Goal: Task Accomplishment & Management: Manage account settings

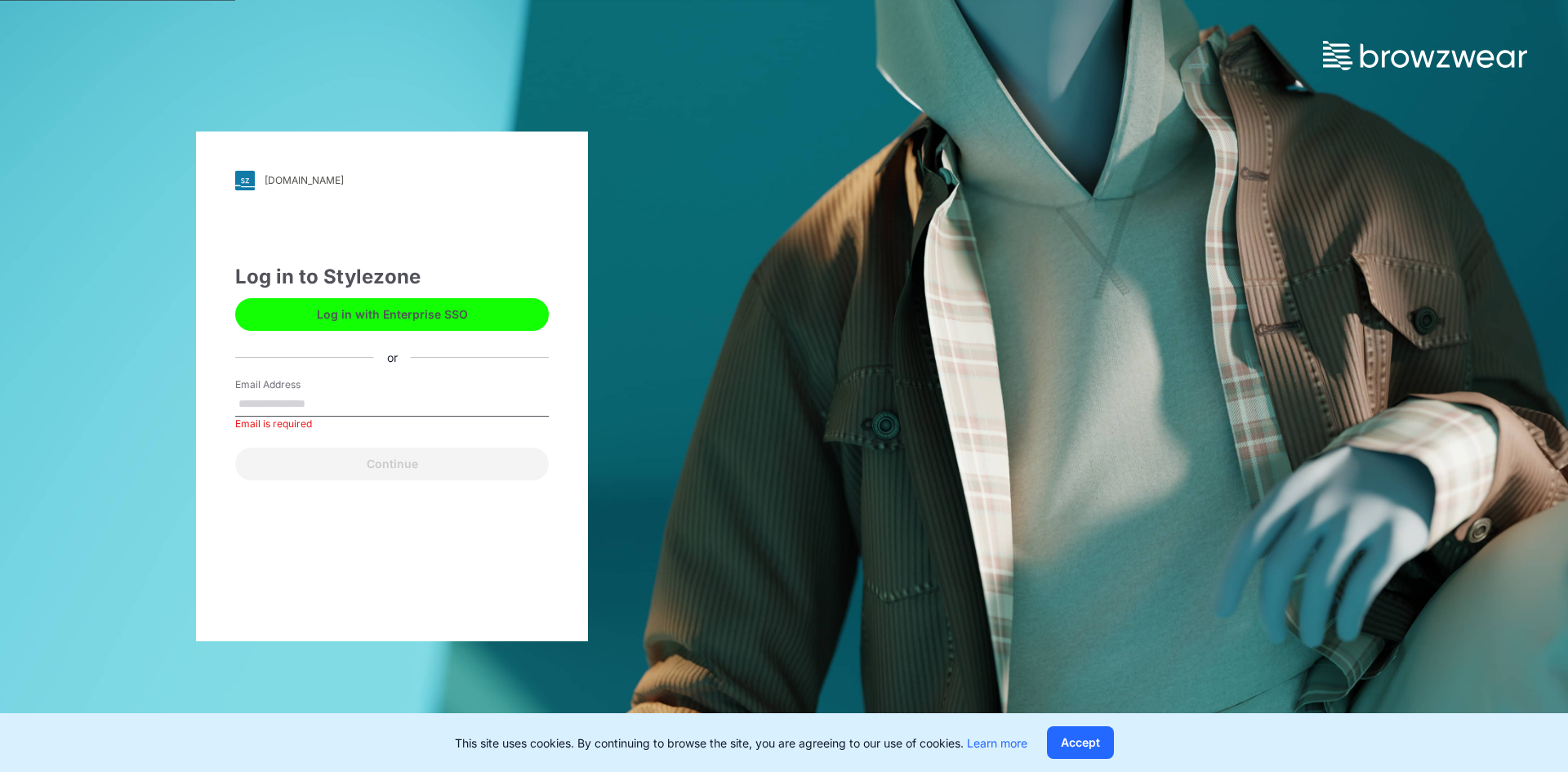
click at [388, 411] on input "Email Address" at bounding box center [392, 404] width 314 height 24
type input "**********"
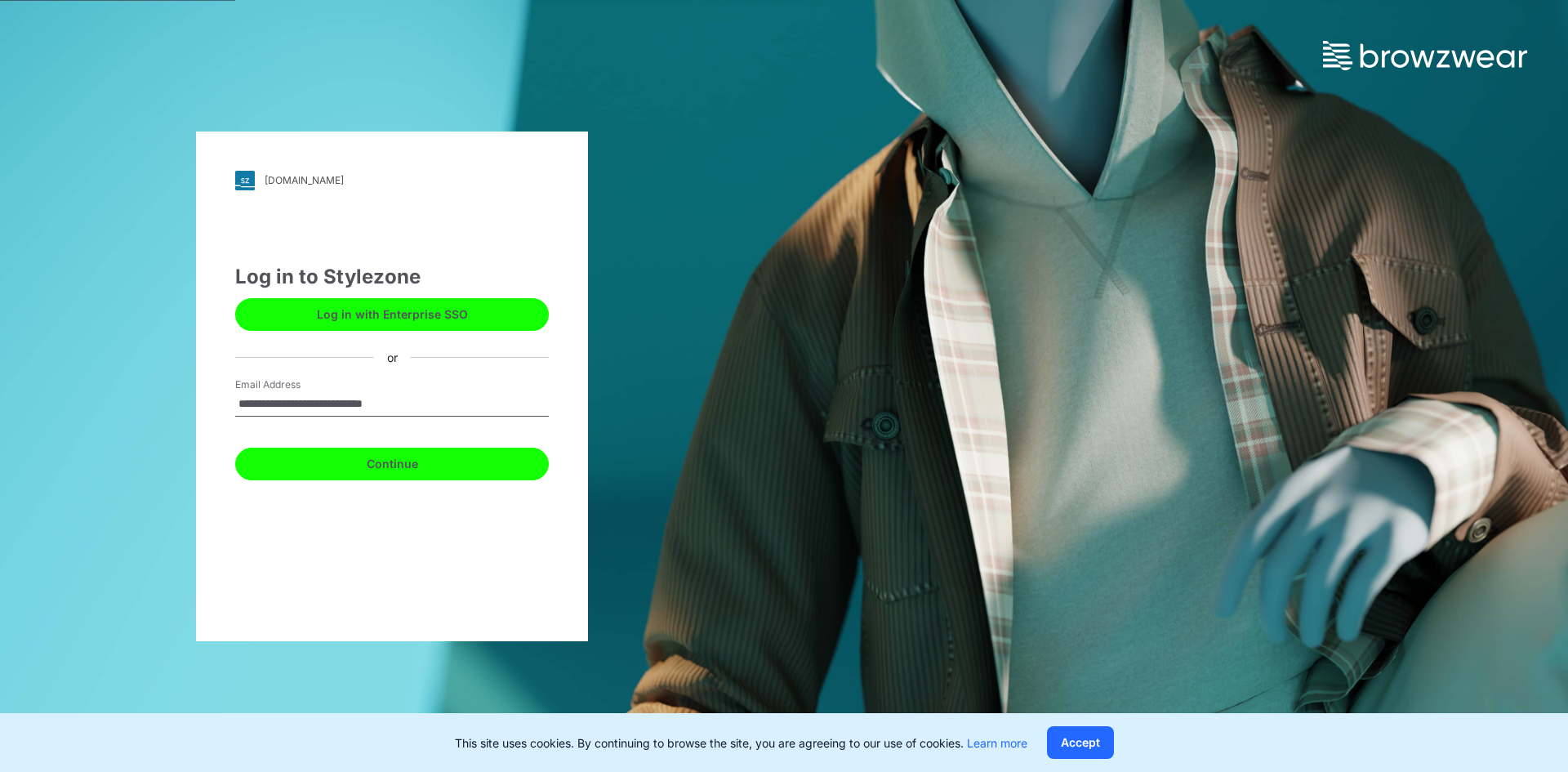
click at [357, 462] on button "Continue" at bounding box center [392, 463] width 314 height 33
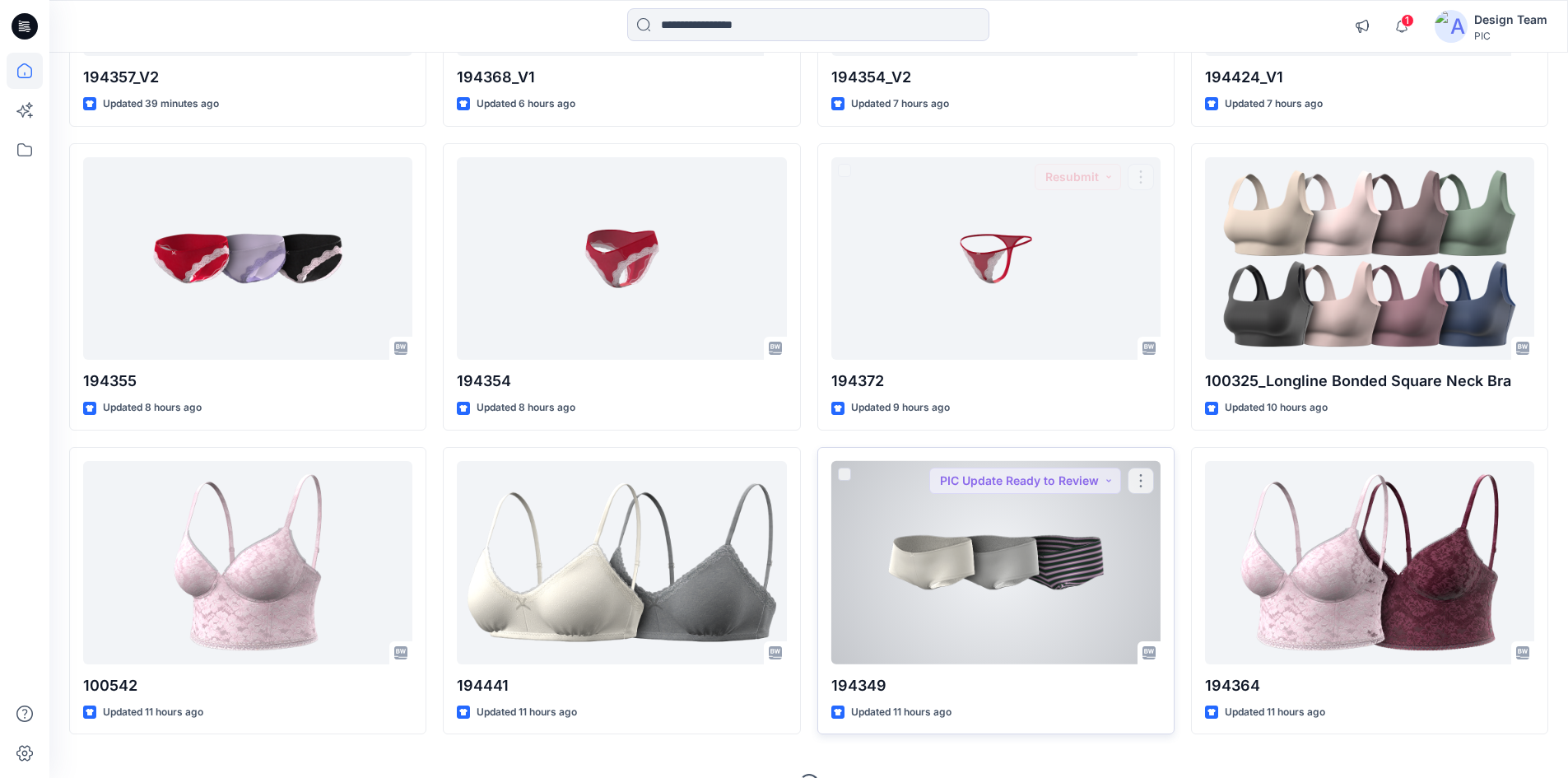
scroll to position [412, 0]
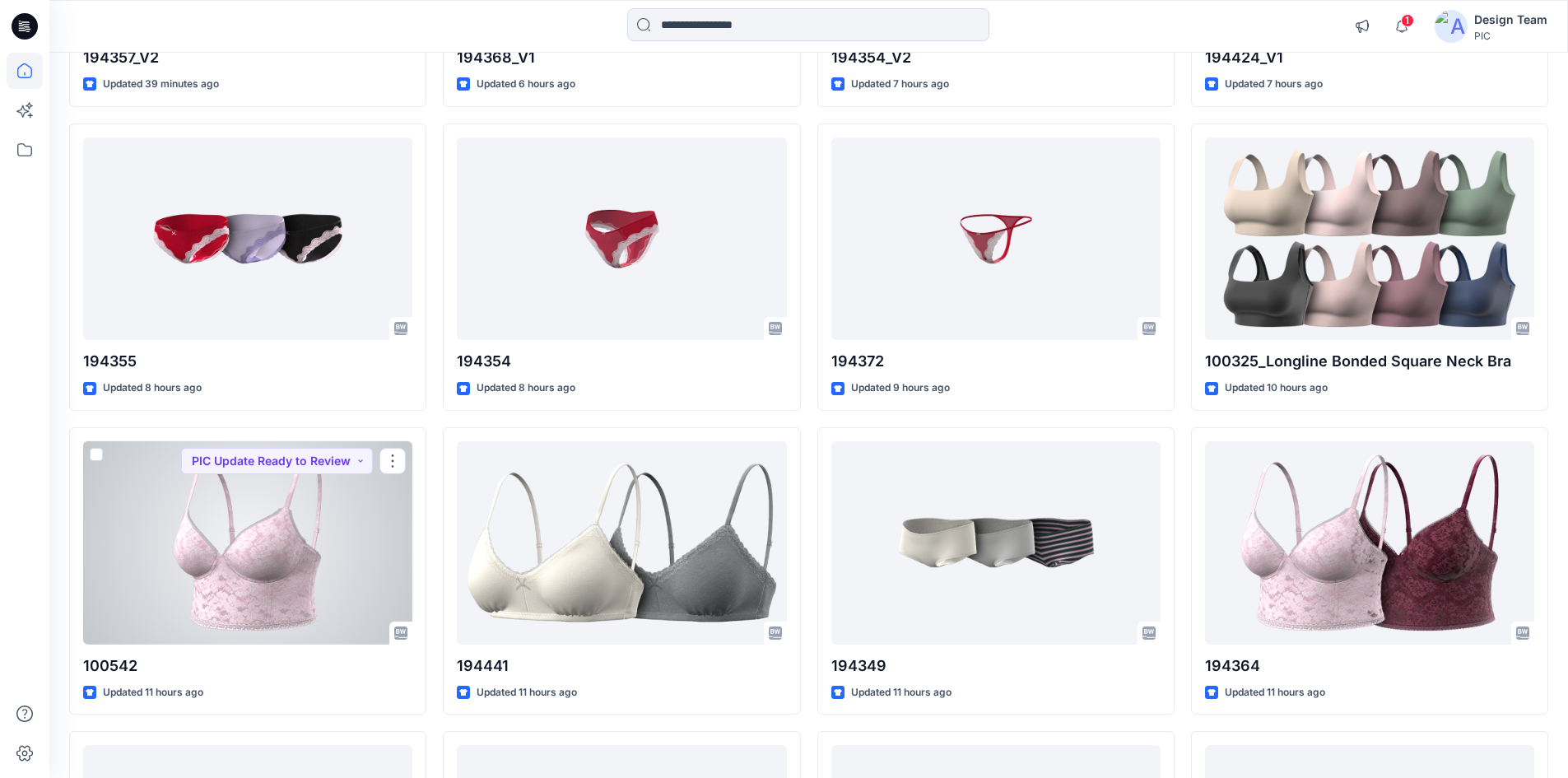
click at [226, 542] on div at bounding box center [247, 543] width 330 height 203
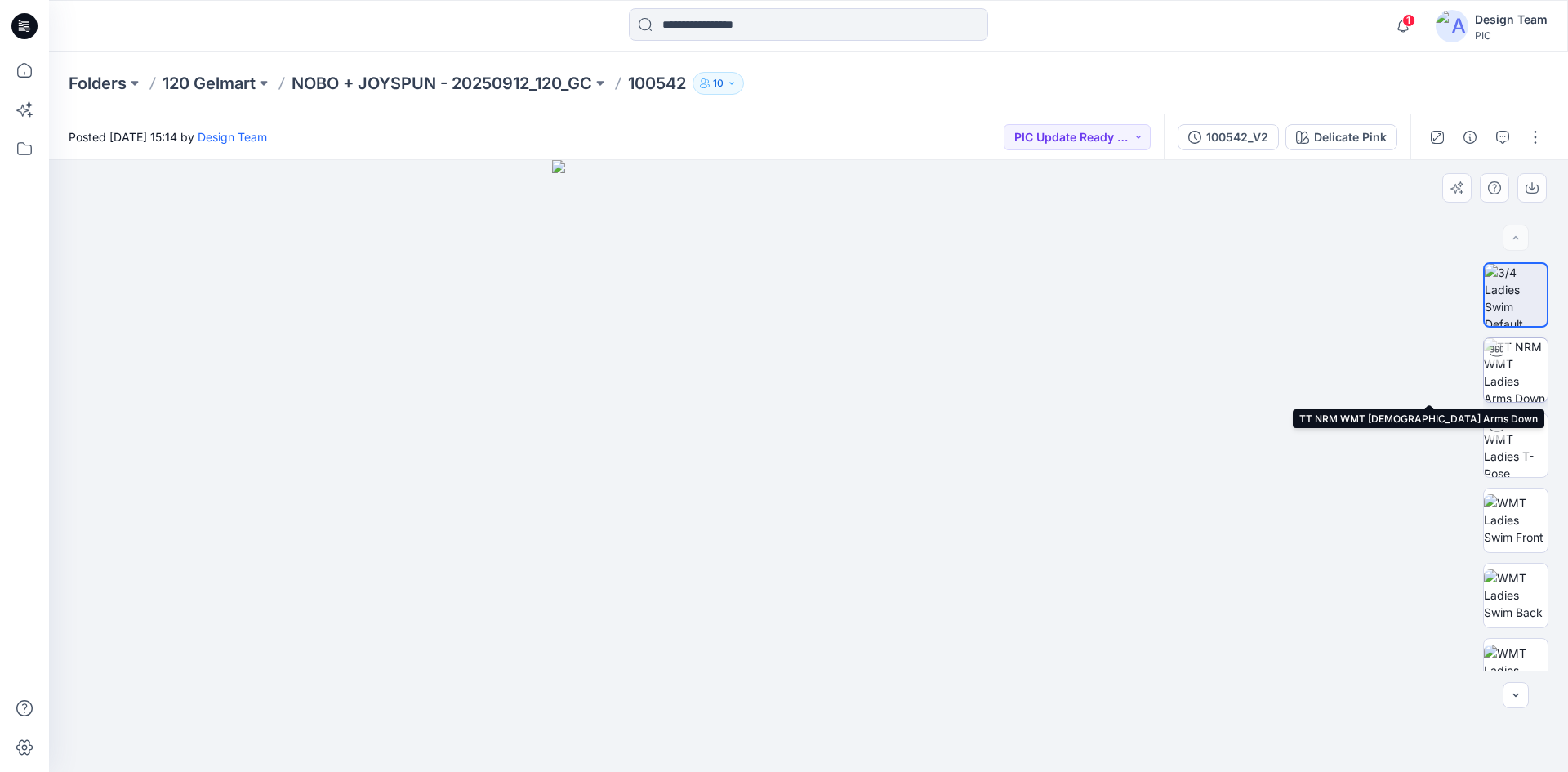
click at [1507, 388] on img at bounding box center [1516, 370] width 64 height 64
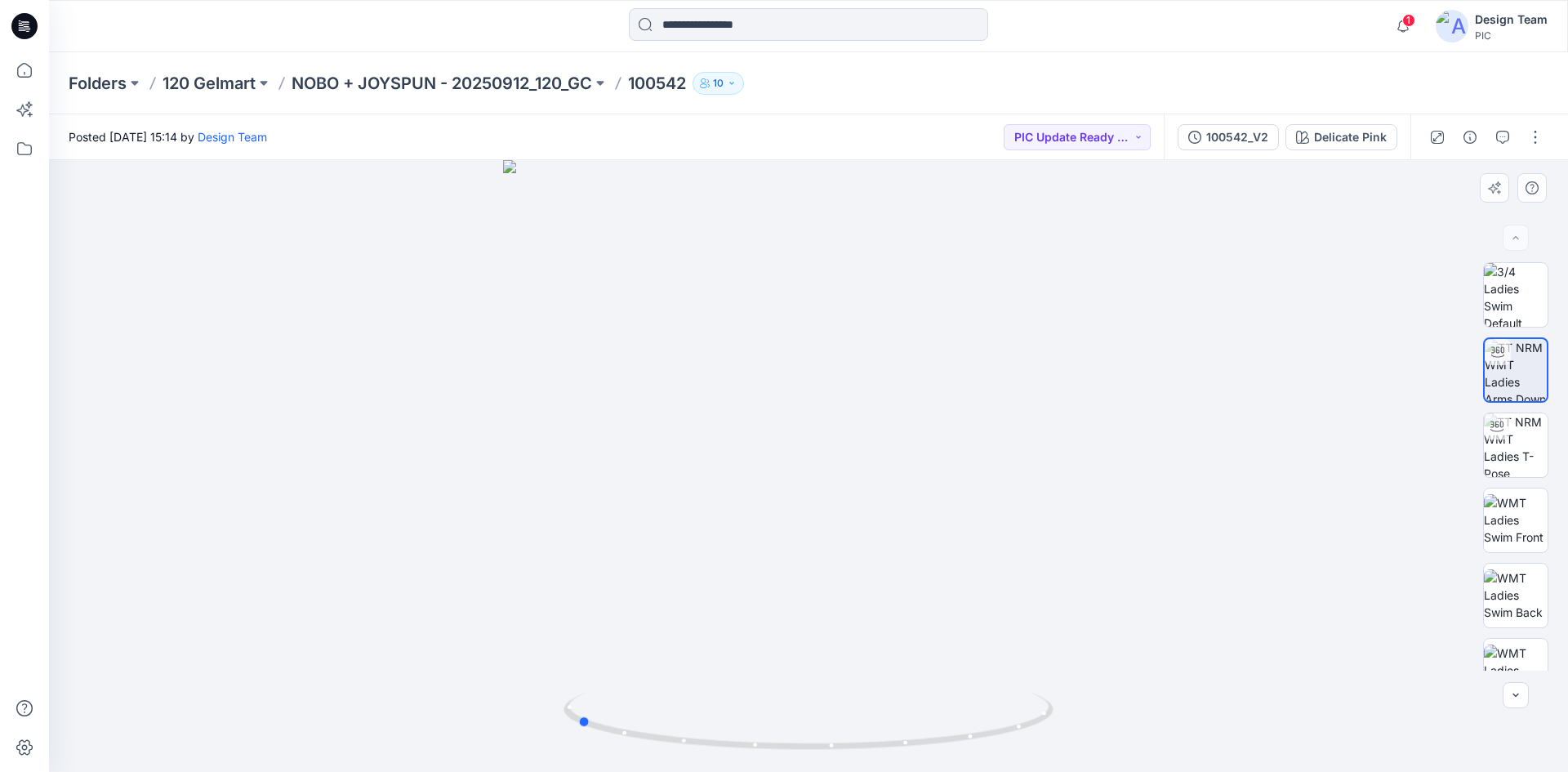
drag, startPoint x: 886, startPoint y: 748, endPoint x: 1144, endPoint y: 751, distance: 258.0
click at [1144, 751] on div at bounding box center [808, 466] width 1519 height 612
click at [1522, 502] on img at bounding box center [1516, 520] width 64 height 51
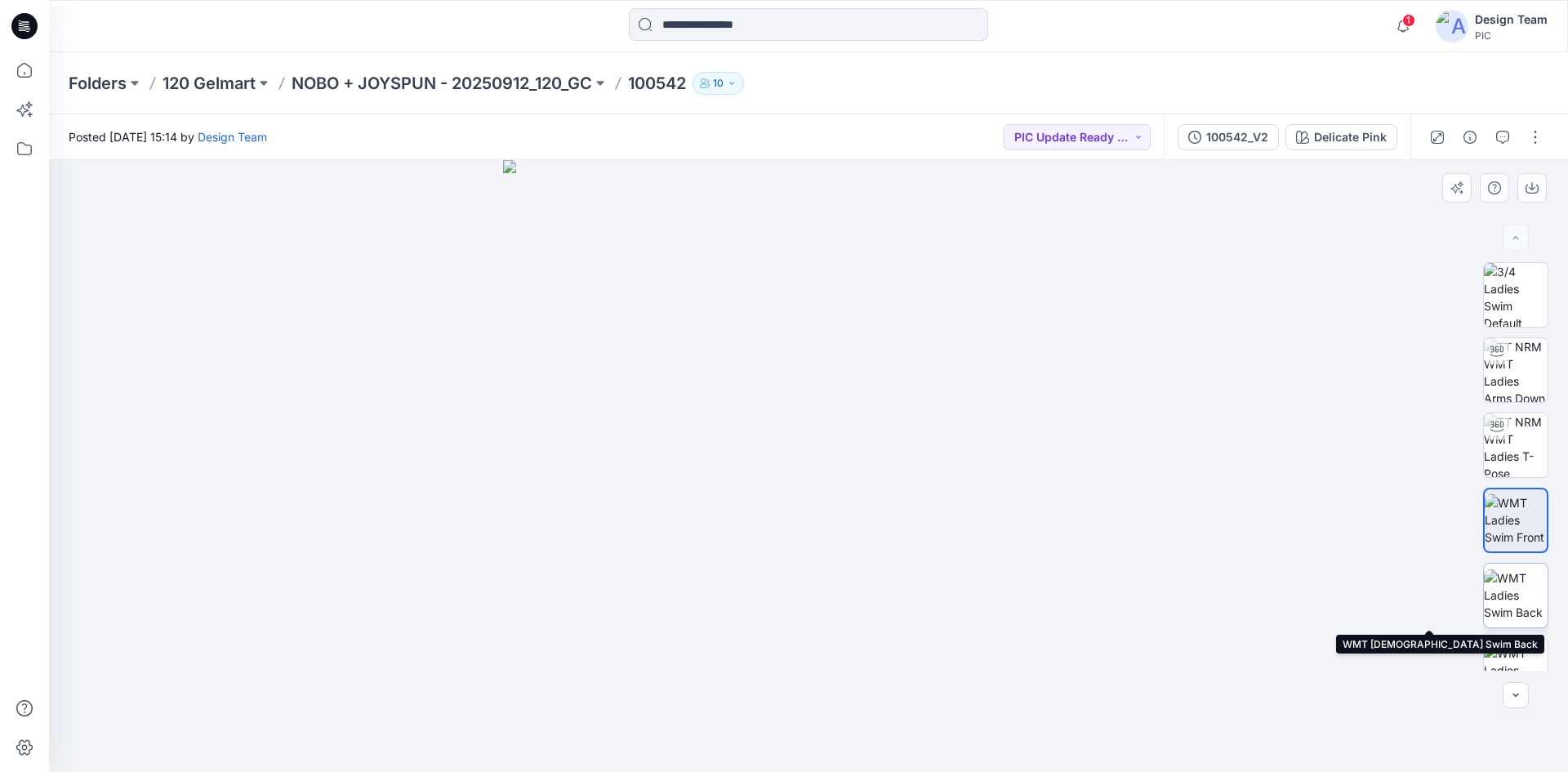
click at [1515, 607] on img at bounding box center [1516, 595] width 64 height 51
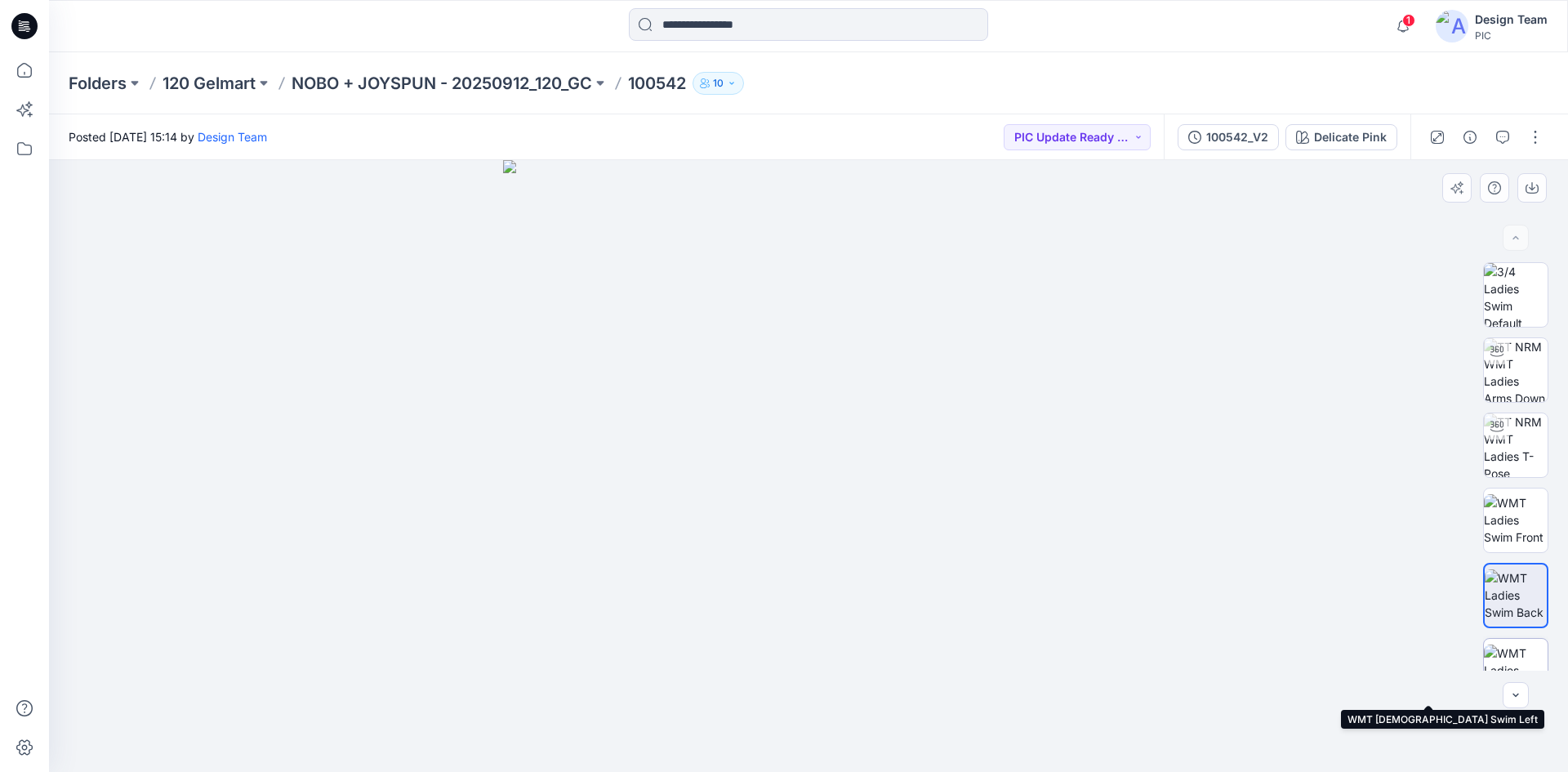
click at [1520, 654] on img at bounding box center [1516, 670] width 64 height 51
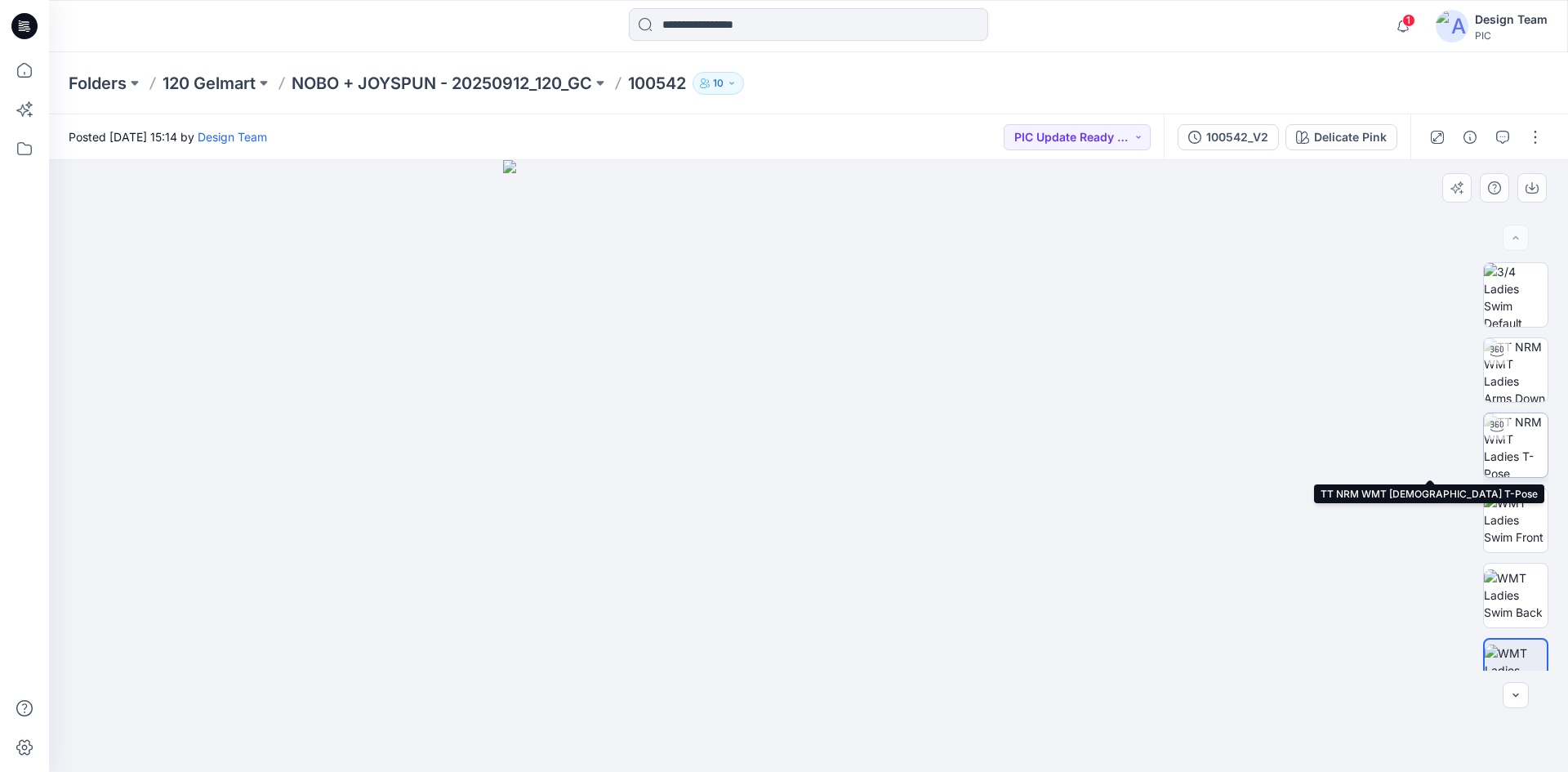
click at [1518, 452] on img at bounding box center [1516, 446] width 64 height 64
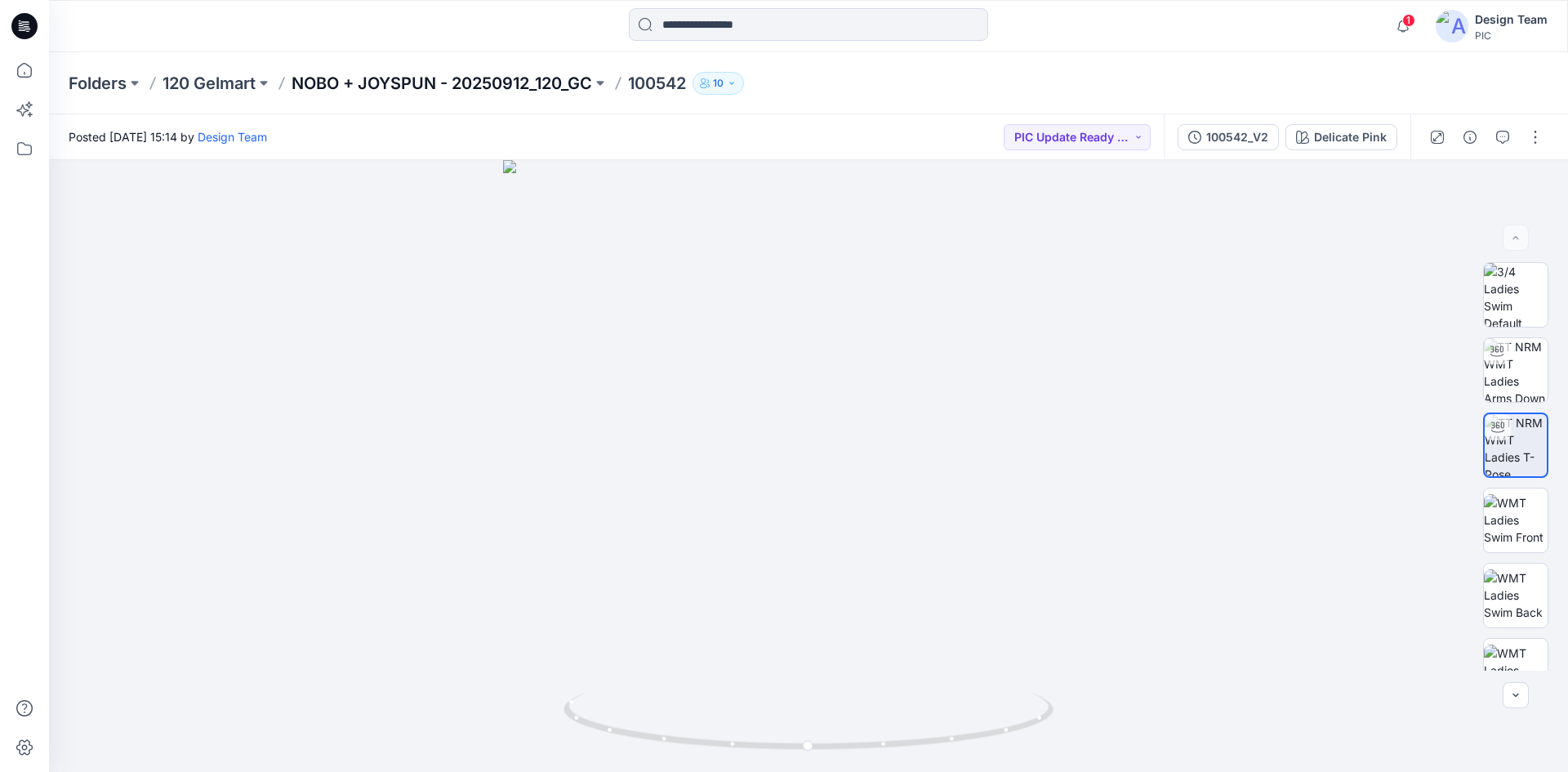
click at [531, 79] on p "NOBO + JOYSPUN - 20250912_120_GC" at bounding box center [442, 82] width 301 height 23
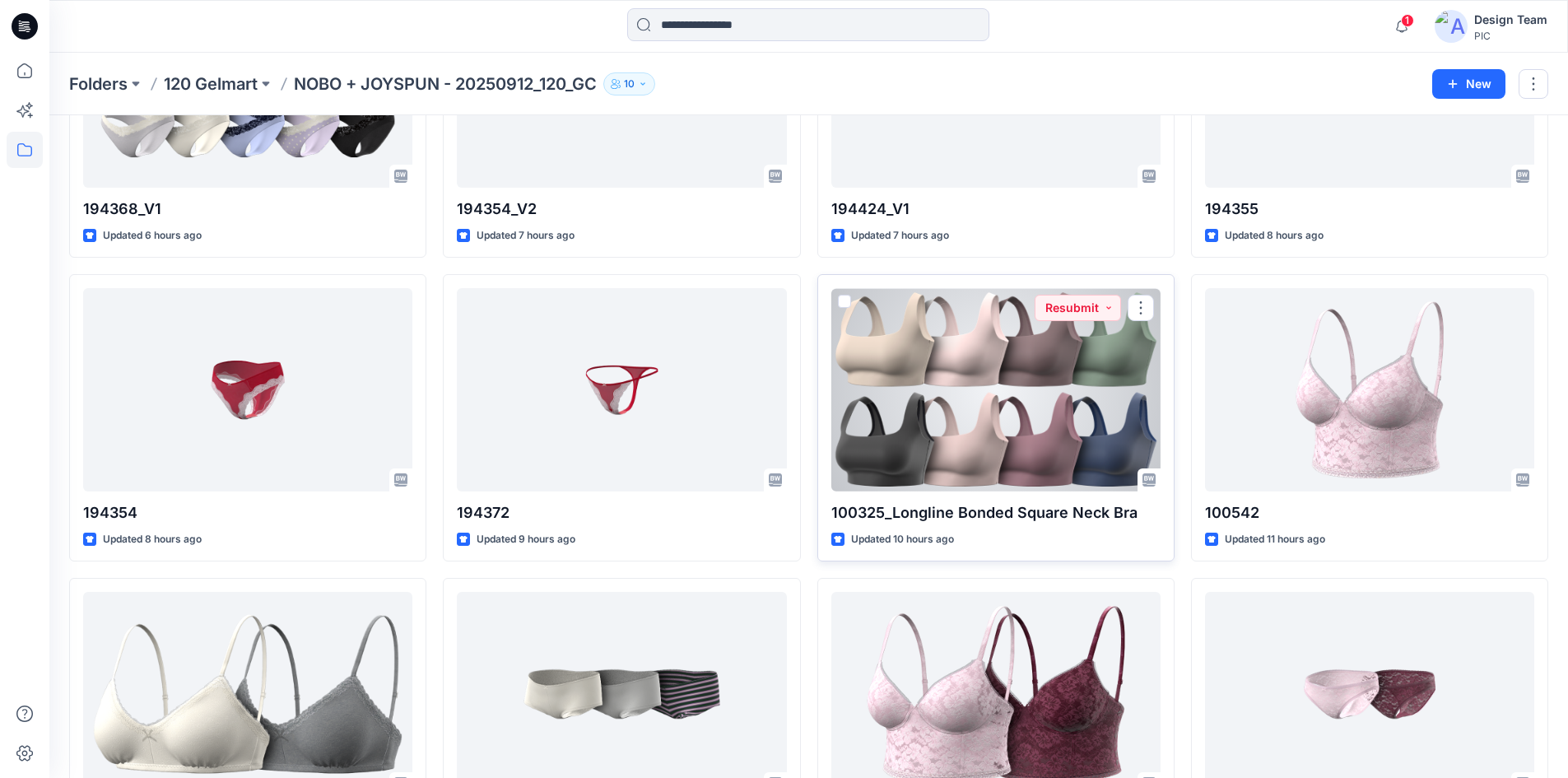
scroll to position [247, 0]
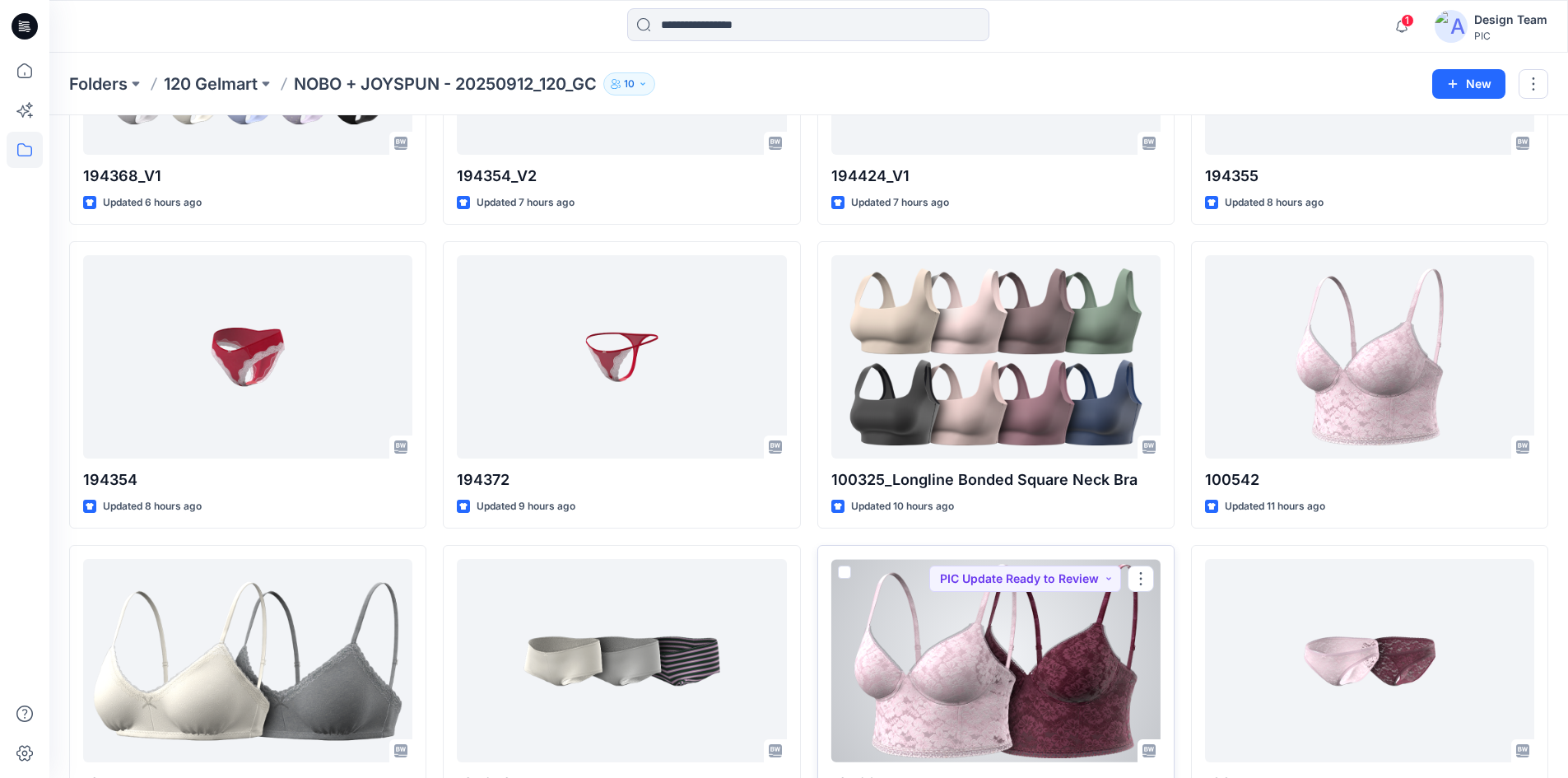
click at [1024, 680] on div at bounding box center [995, 661] width 330 height 203
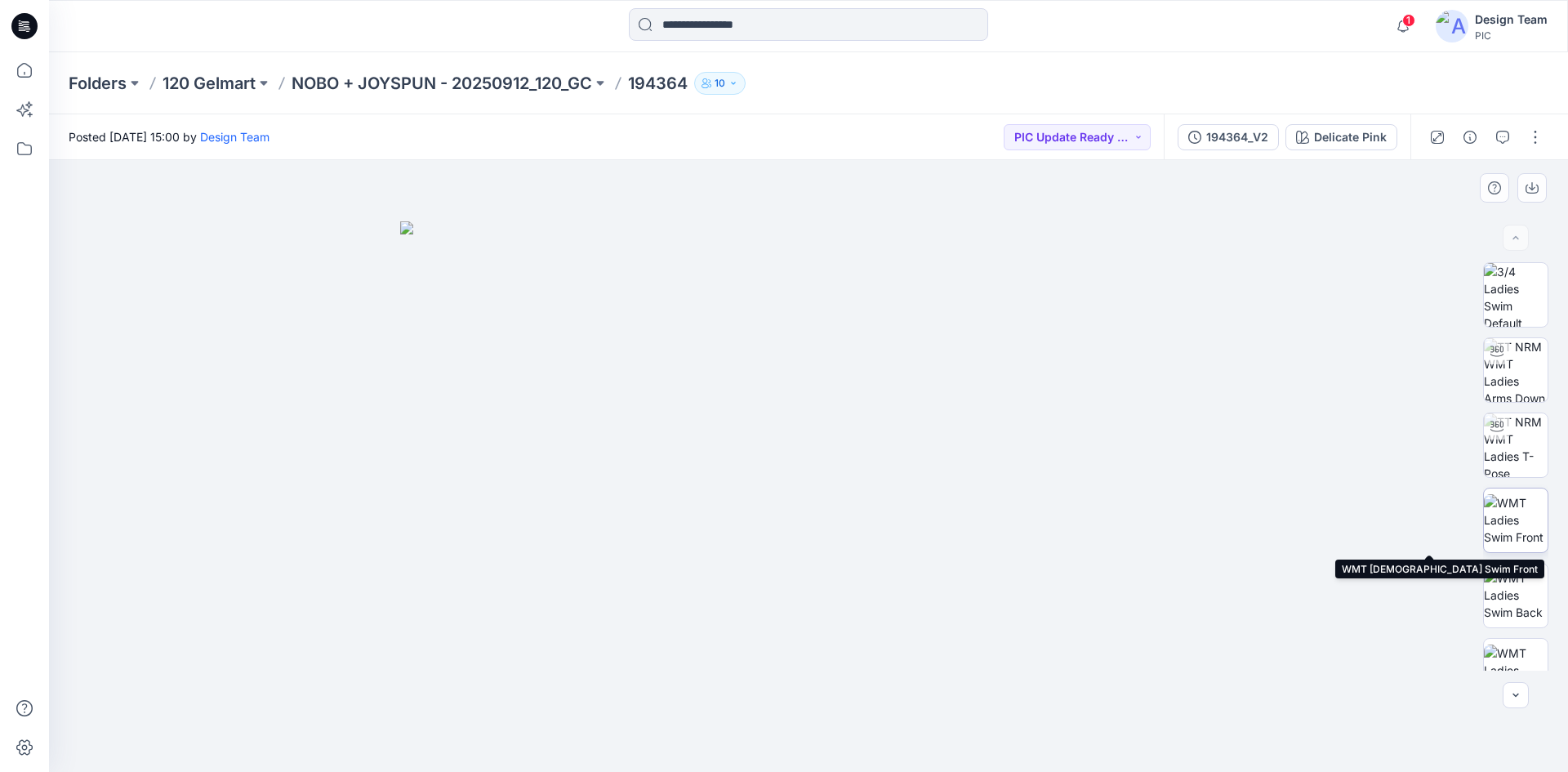
click at [1502, 516] on img at bounding box center [1516, 520] width 64 height 51
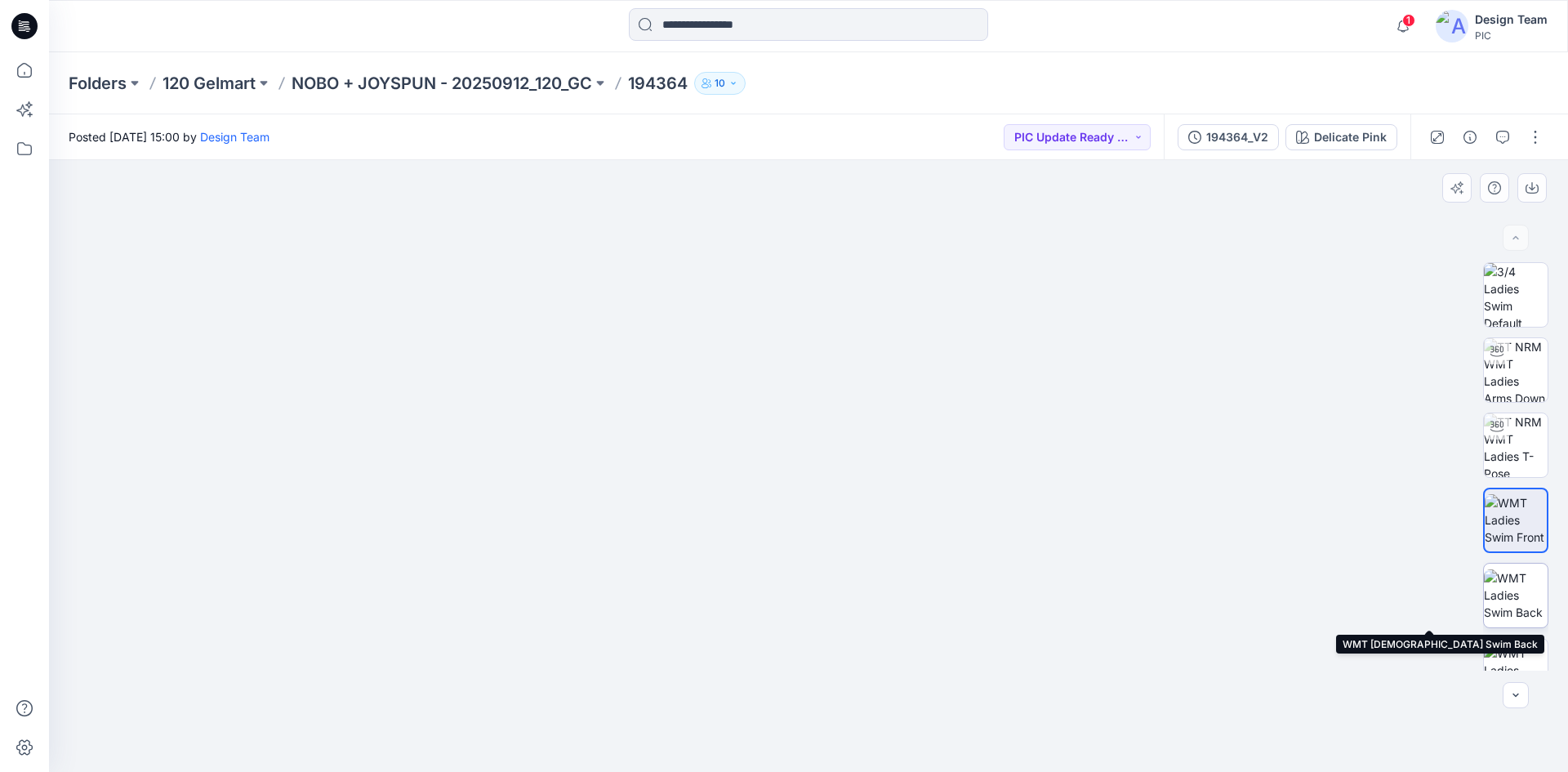
click at [1520, 588] on img at bounding box center [1516, 595] width 64 height 51
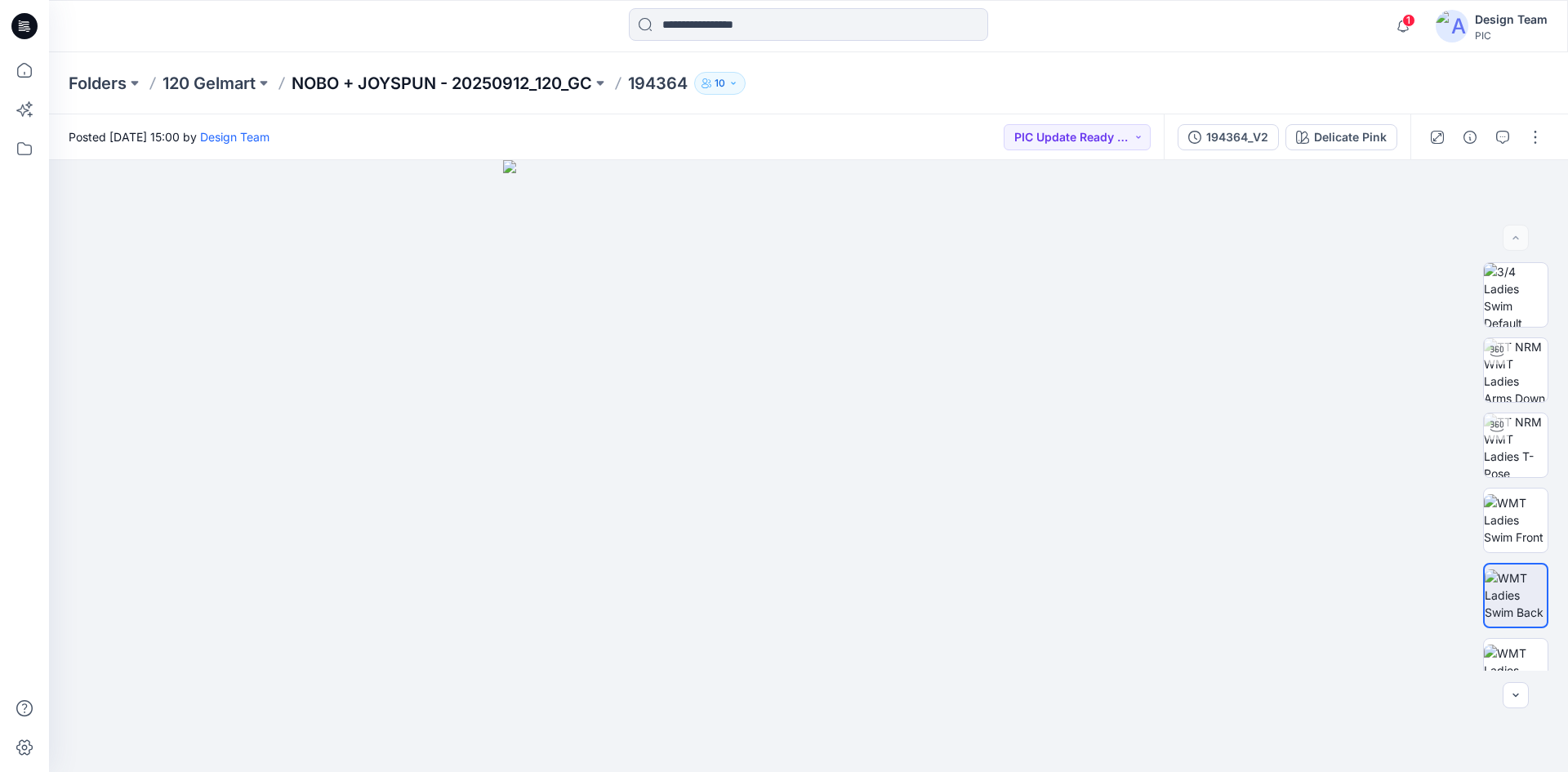
click at [555, 82] on p "NOBO + JOYSPUN - 20250912_120_GC" at bounding box center [442, 82] width 301 height 23
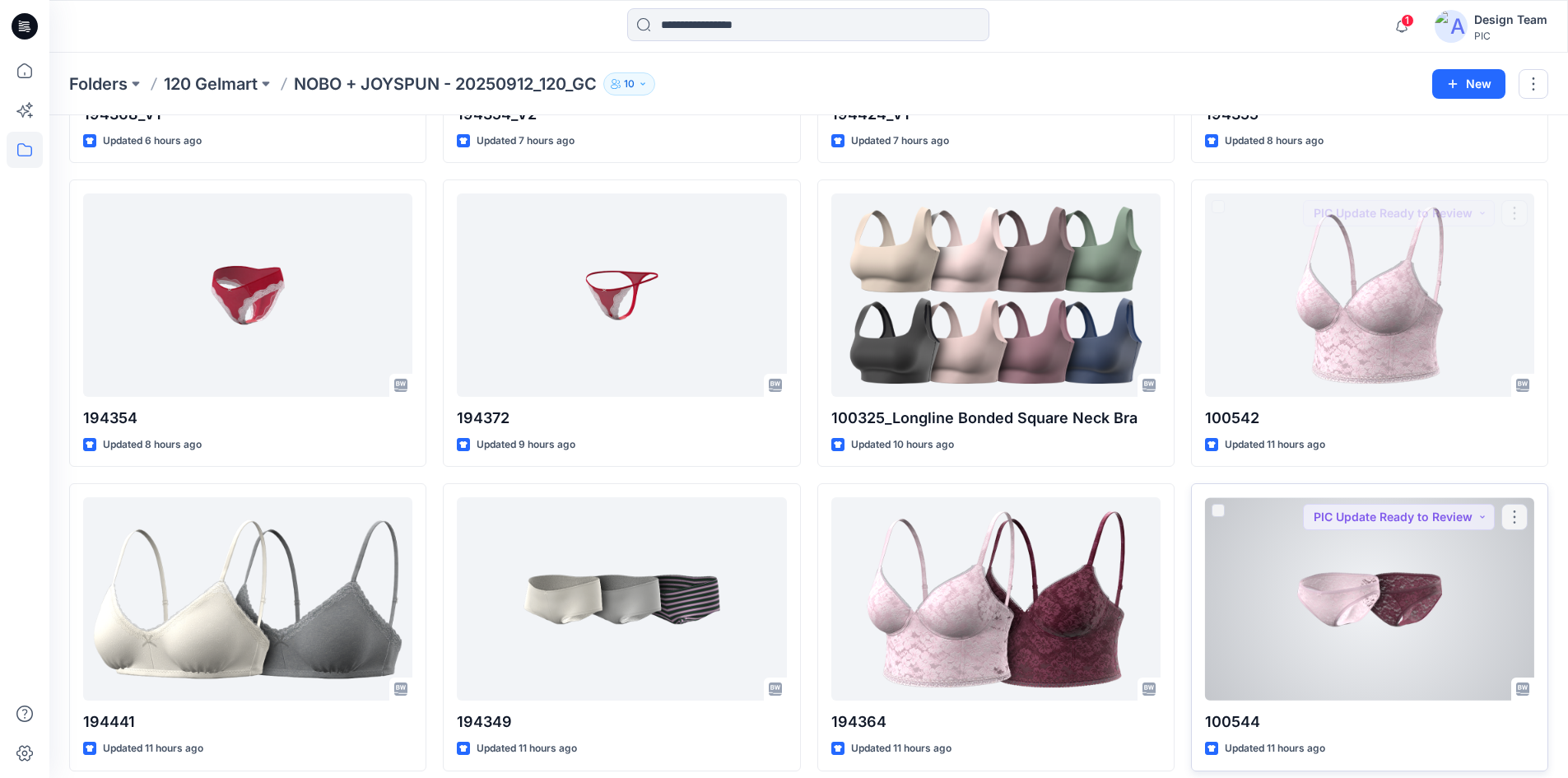
scroll to position [330, 0]
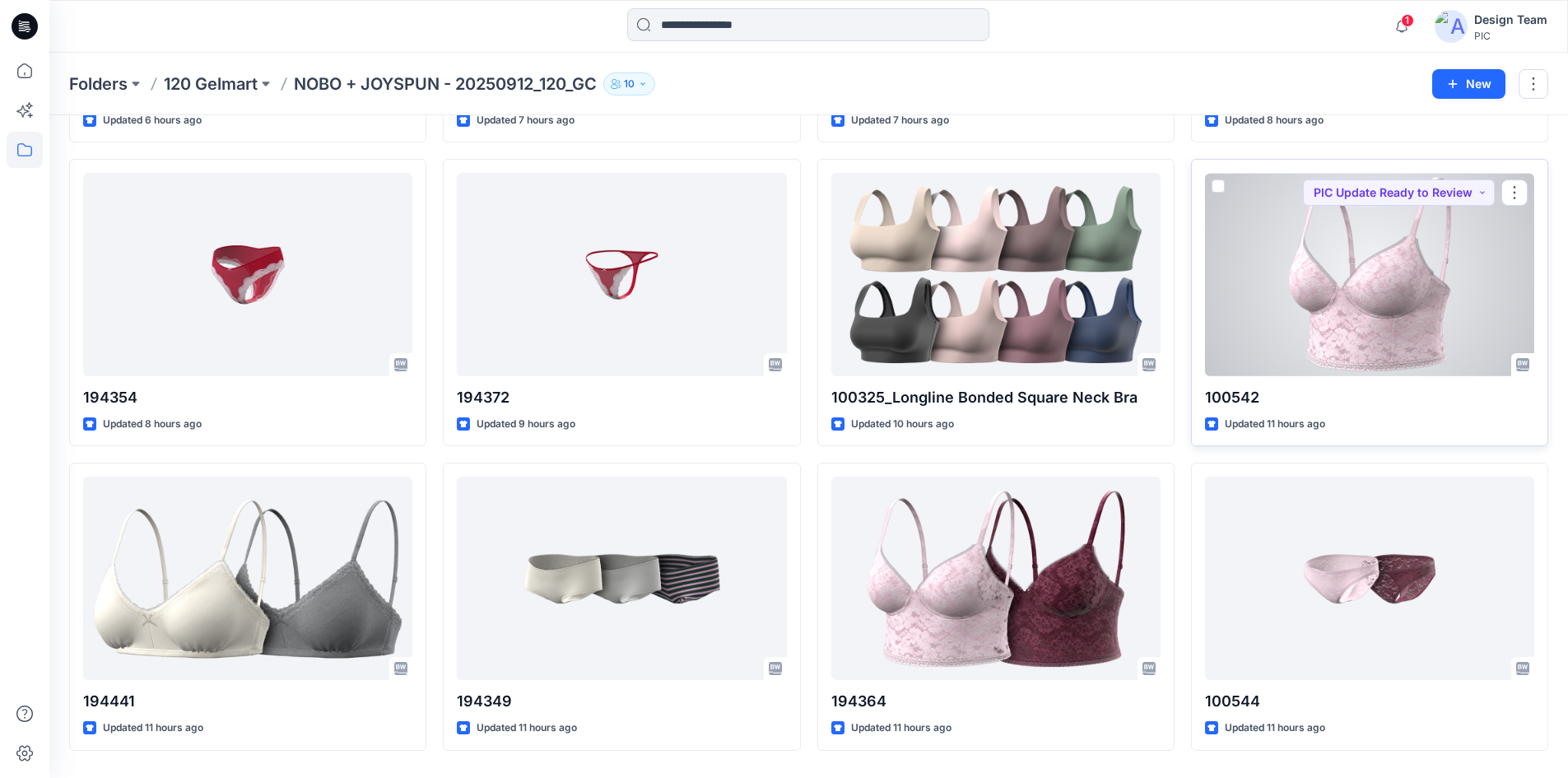
click at [1420, 318] on div at bounding box center [1369, 275] width 330 height 203
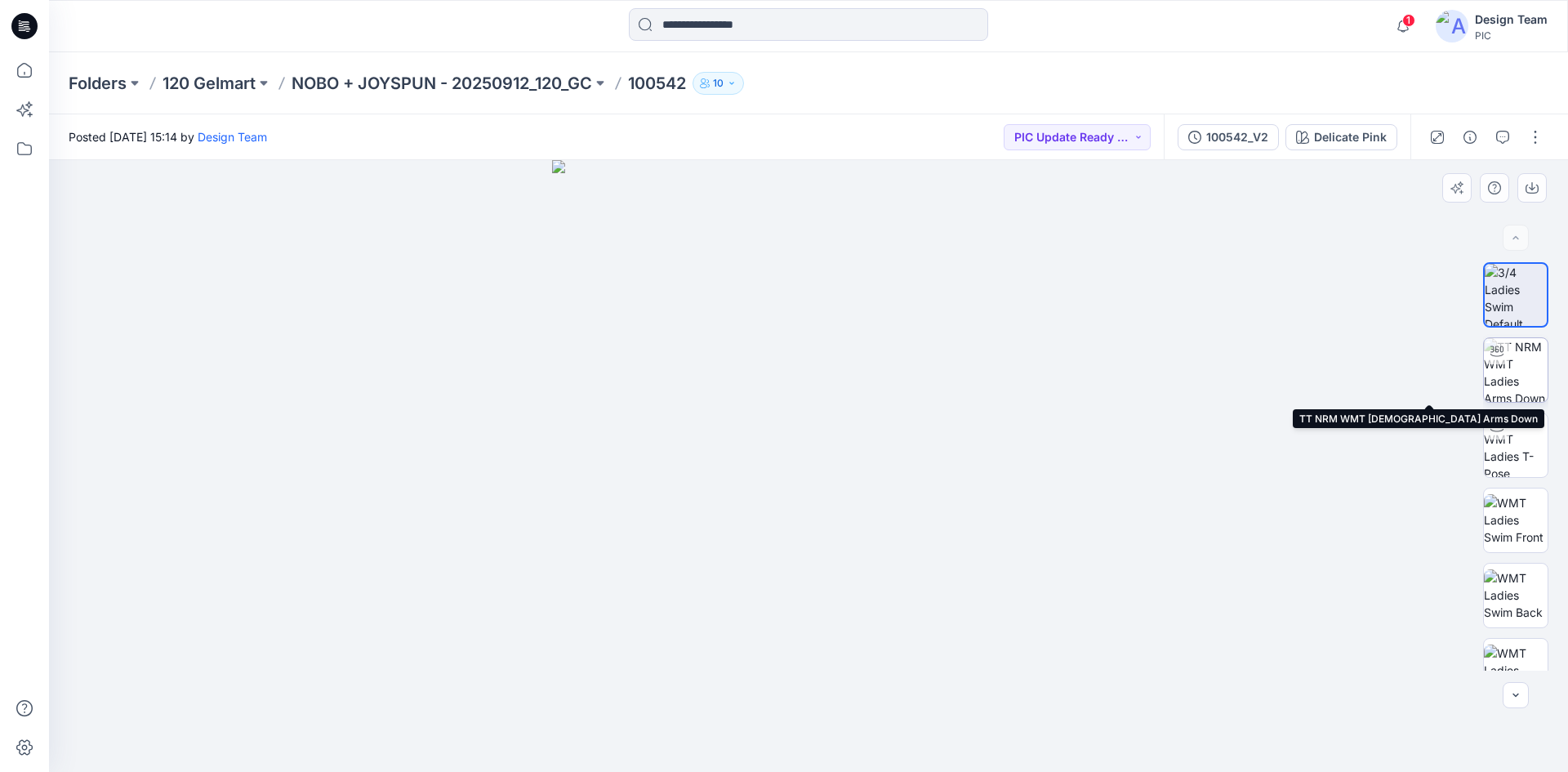
click at [1515, 379] on img at bounding box center [1516, 370] width 64 height 64
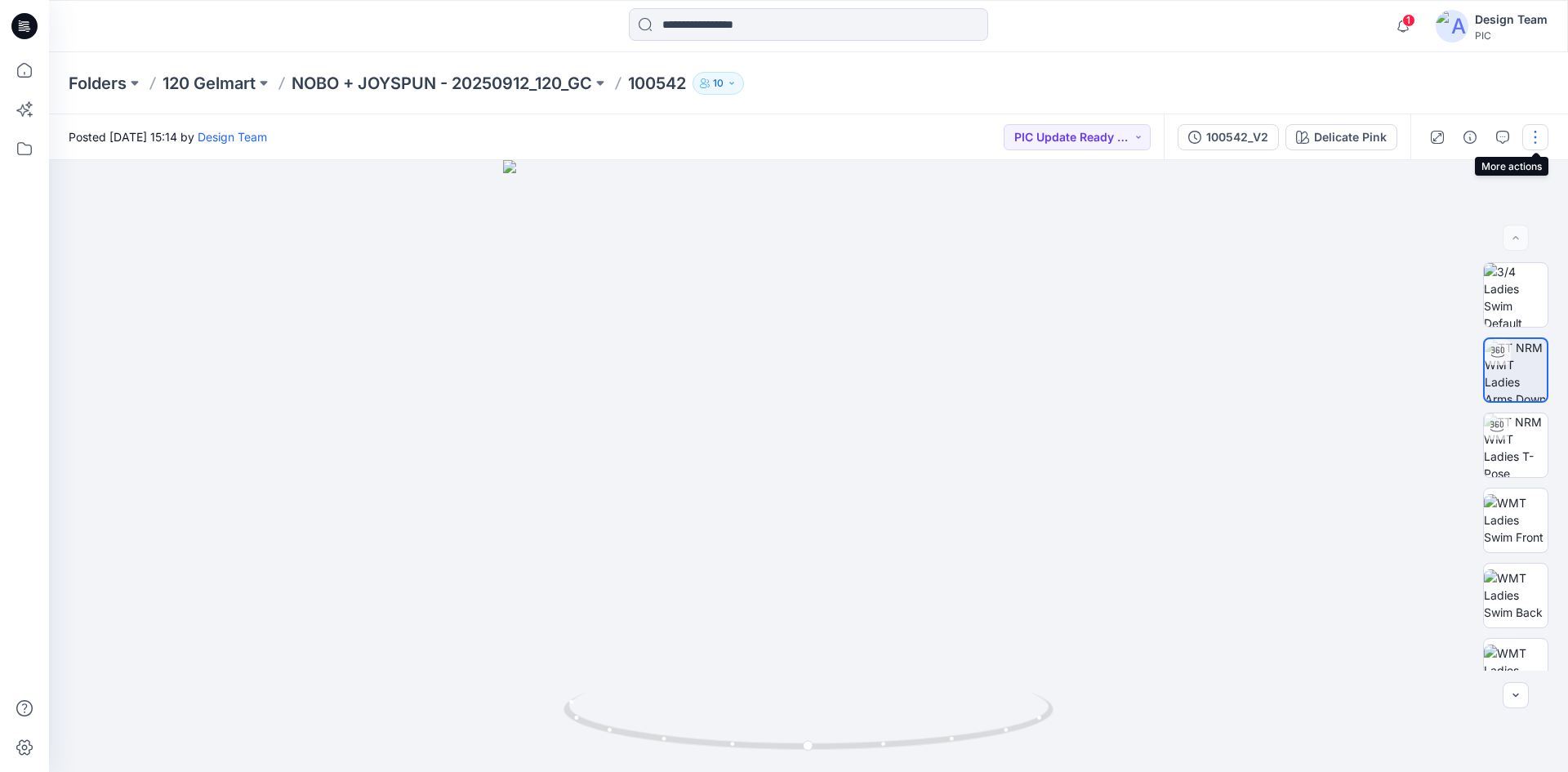
click at [1536, 141] on button "button" at bounding box center [1535, 137] width 26 height 26
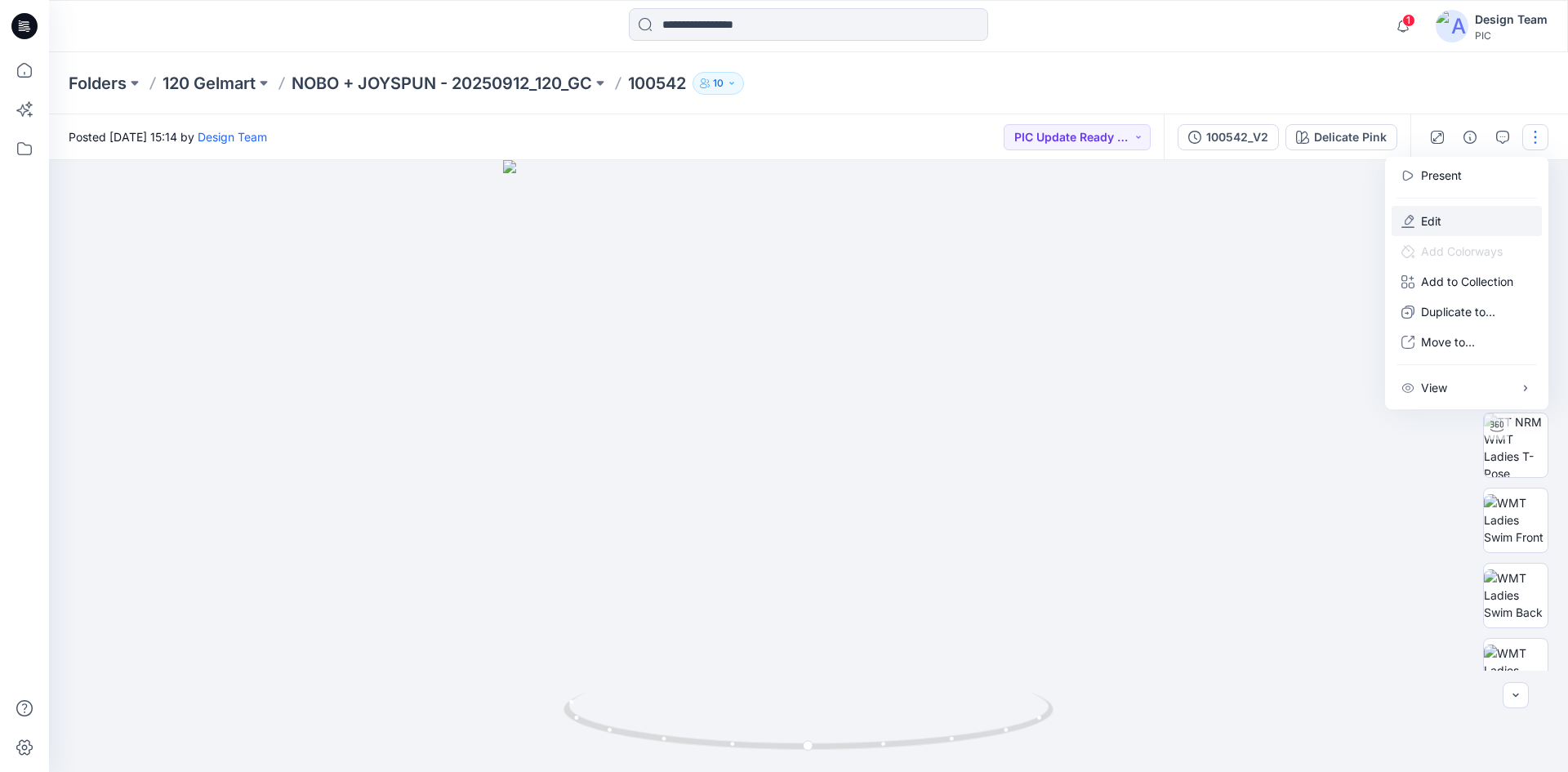
click at [1497, 215] on button "Edit" at bounding box center [1467, 221] width 150 height 30
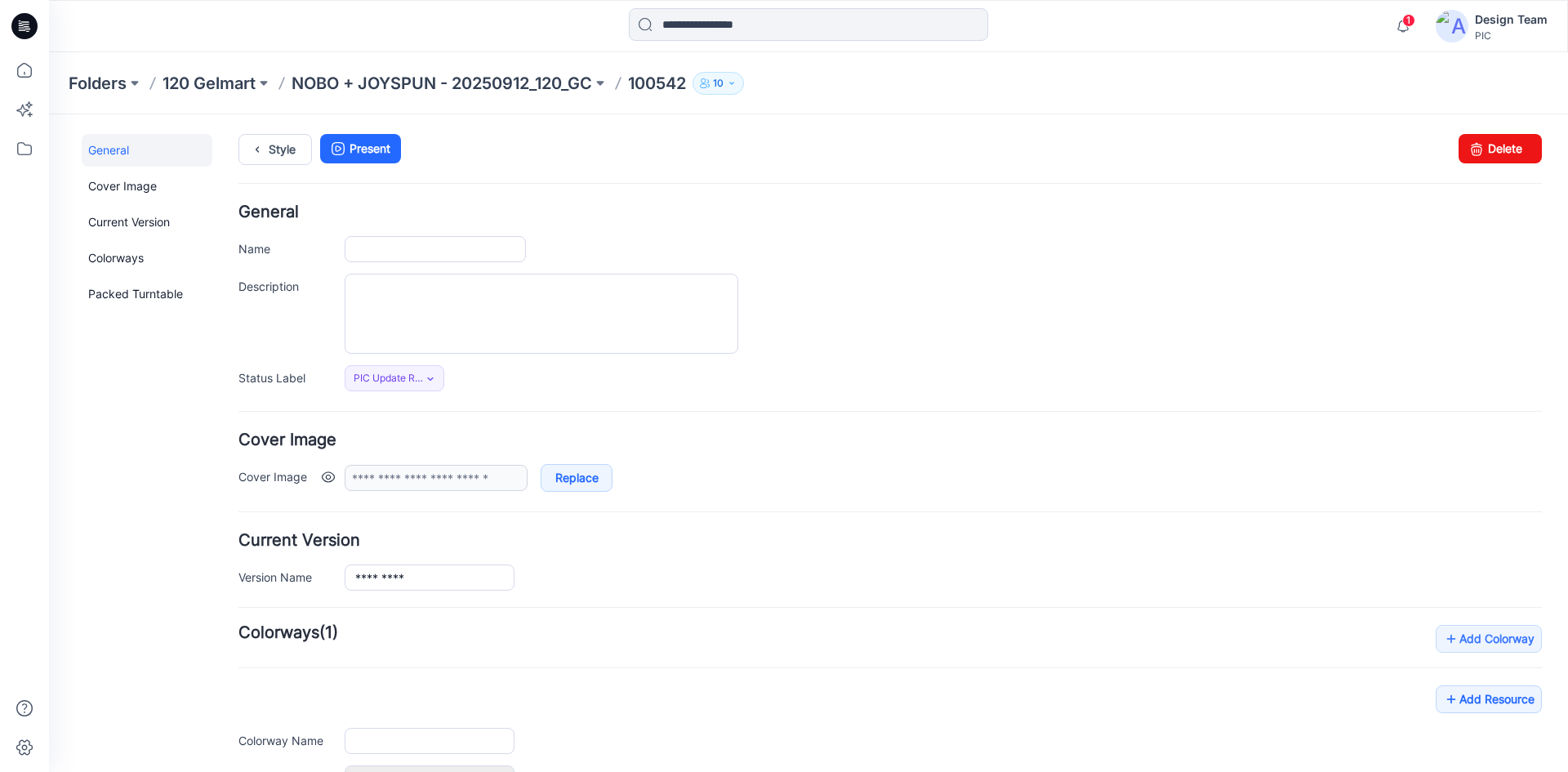
type input "******"
type input "**********"
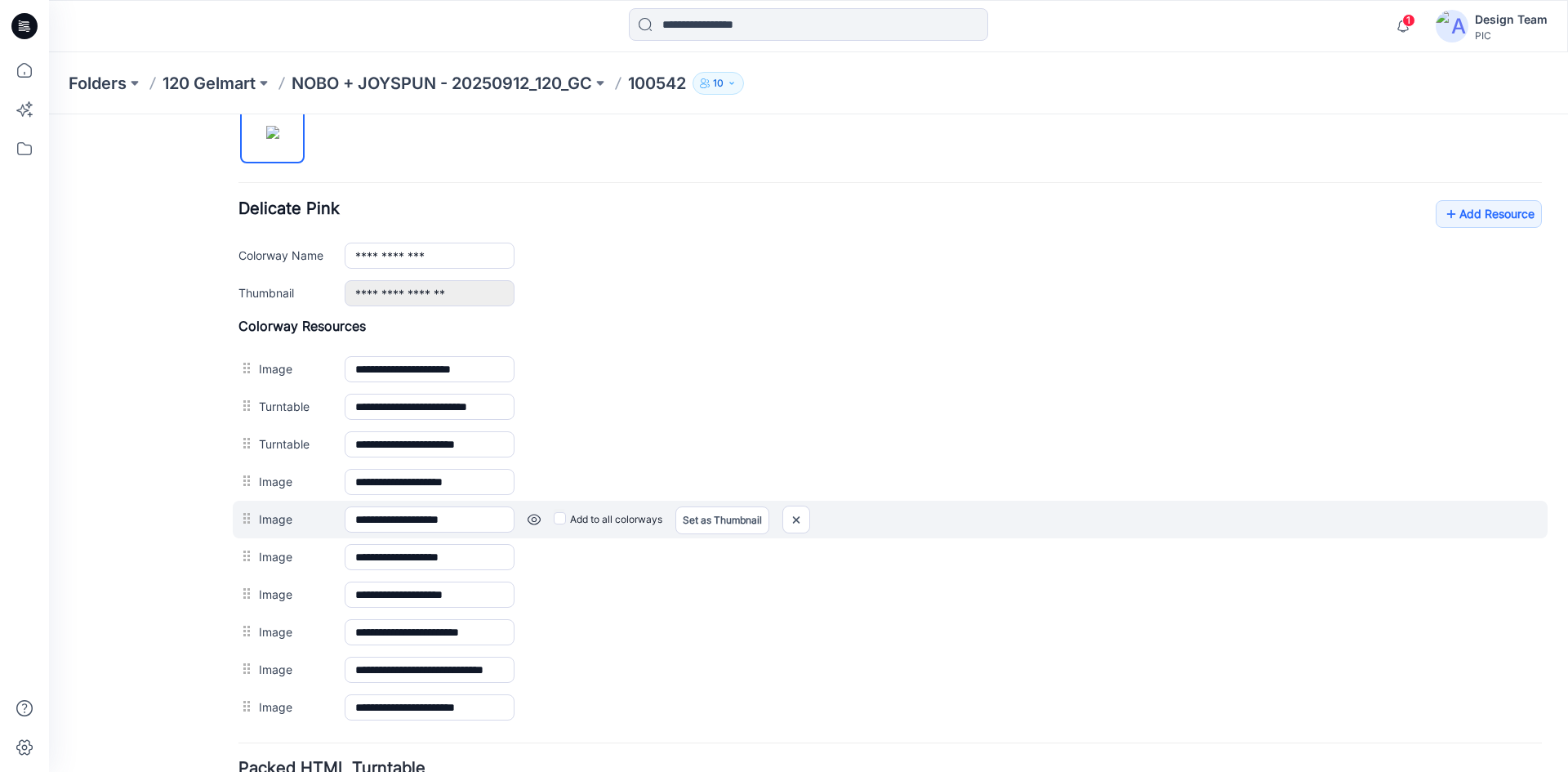
scroll to position [572, 0]
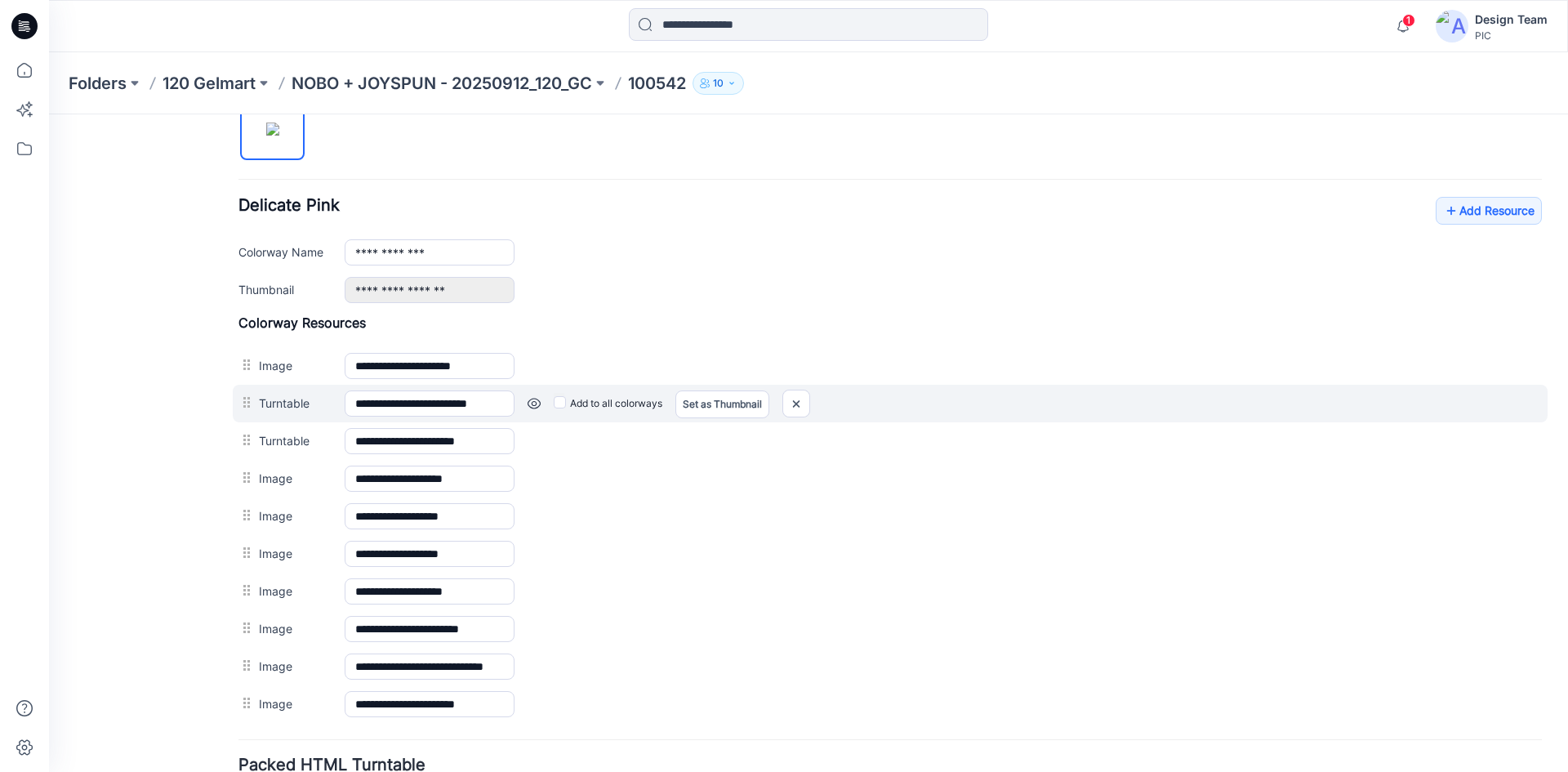
click at [531, 401] on link at bounding box center [535, 404] width 13 height 13
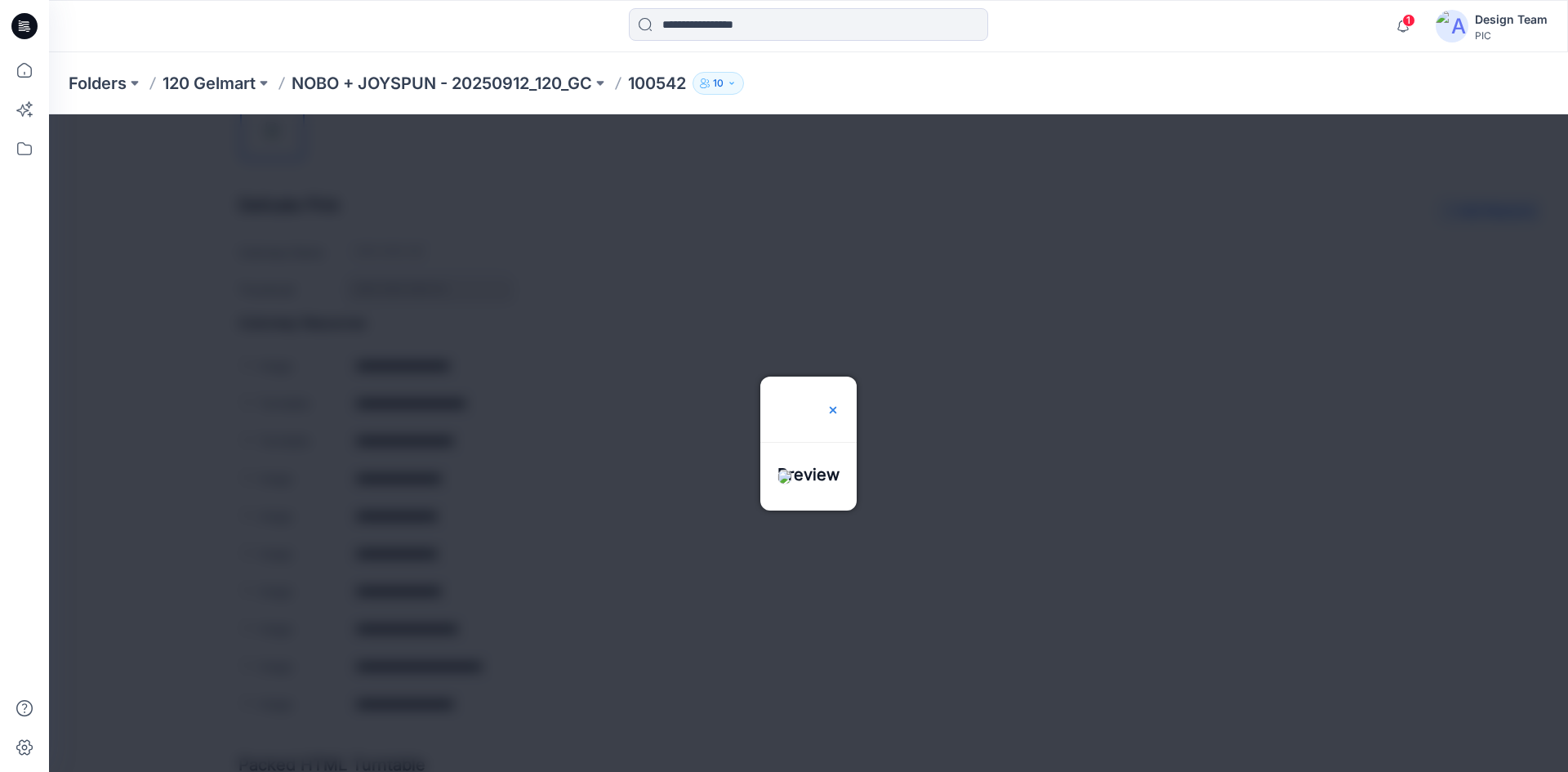
click at [840, 404] on img at bounding box center [833, 410] width 13 height 13
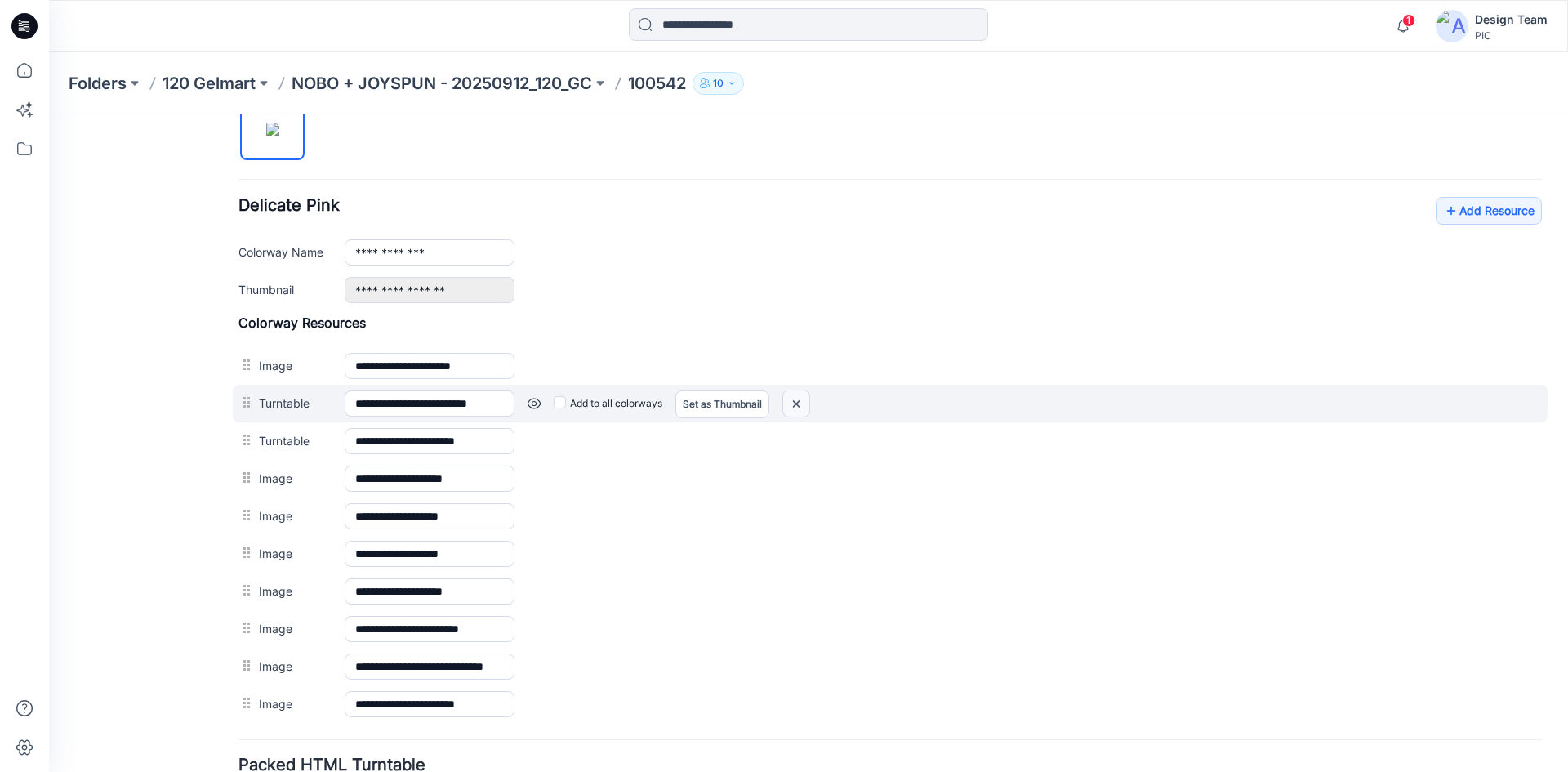
click at [797, 399] on img at bounding box center [796, 404] width 26 height 27
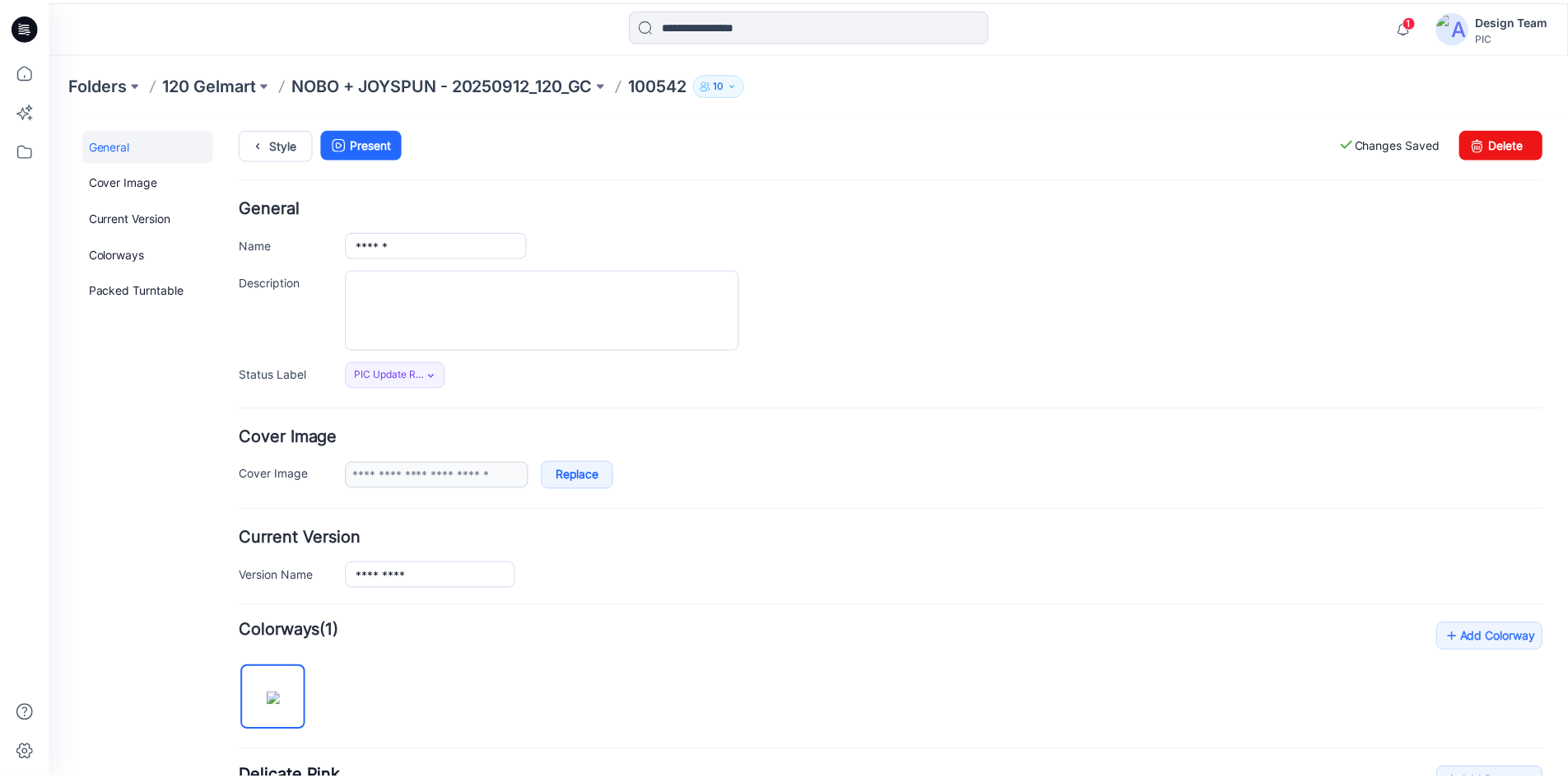
scroll to position [0, 0]
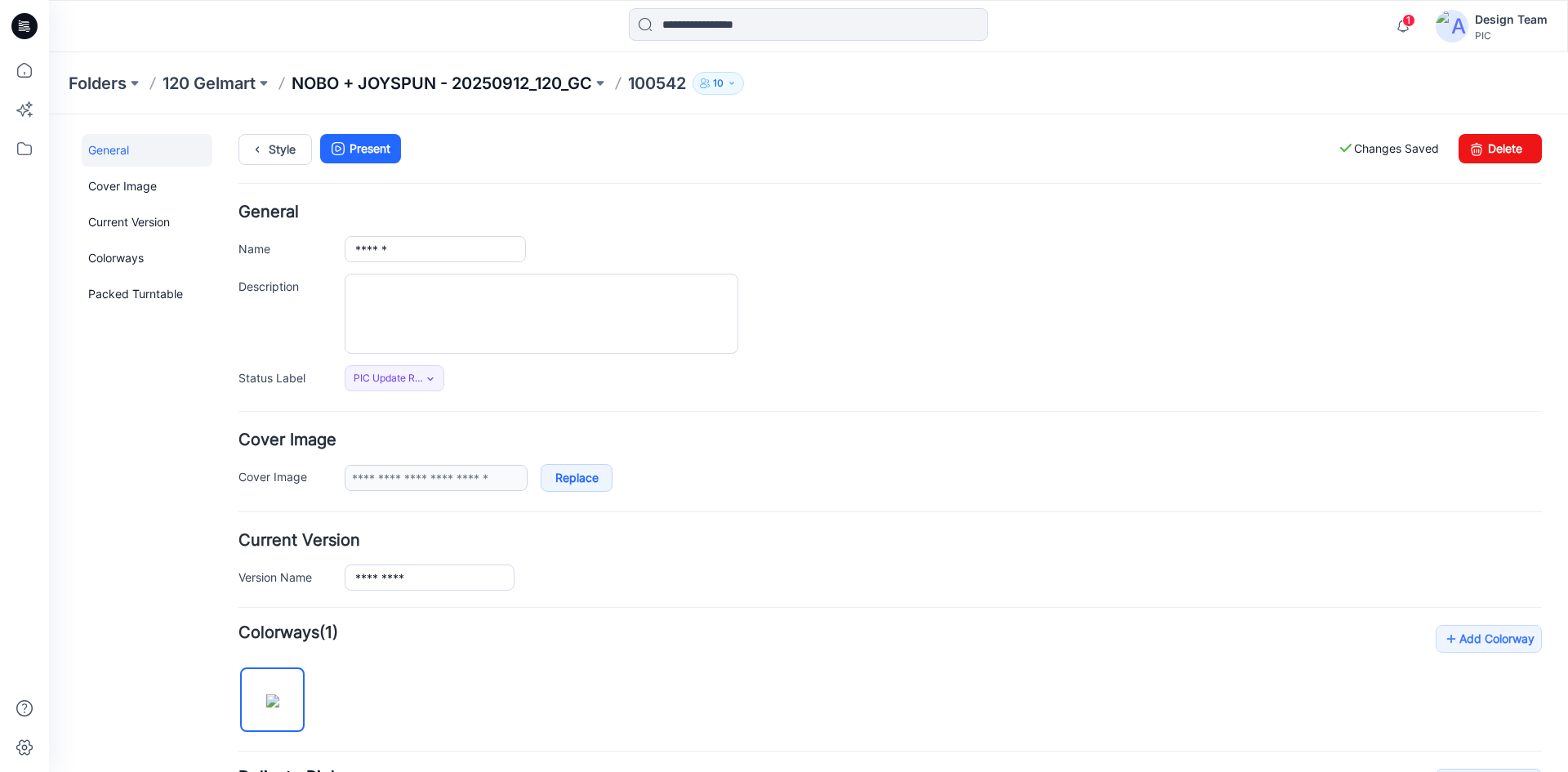
click at [435, 80] on p "NOBO + JOYSPUN - 20250912_120_GC" at bounding box center [442, 82] width 301 height 23
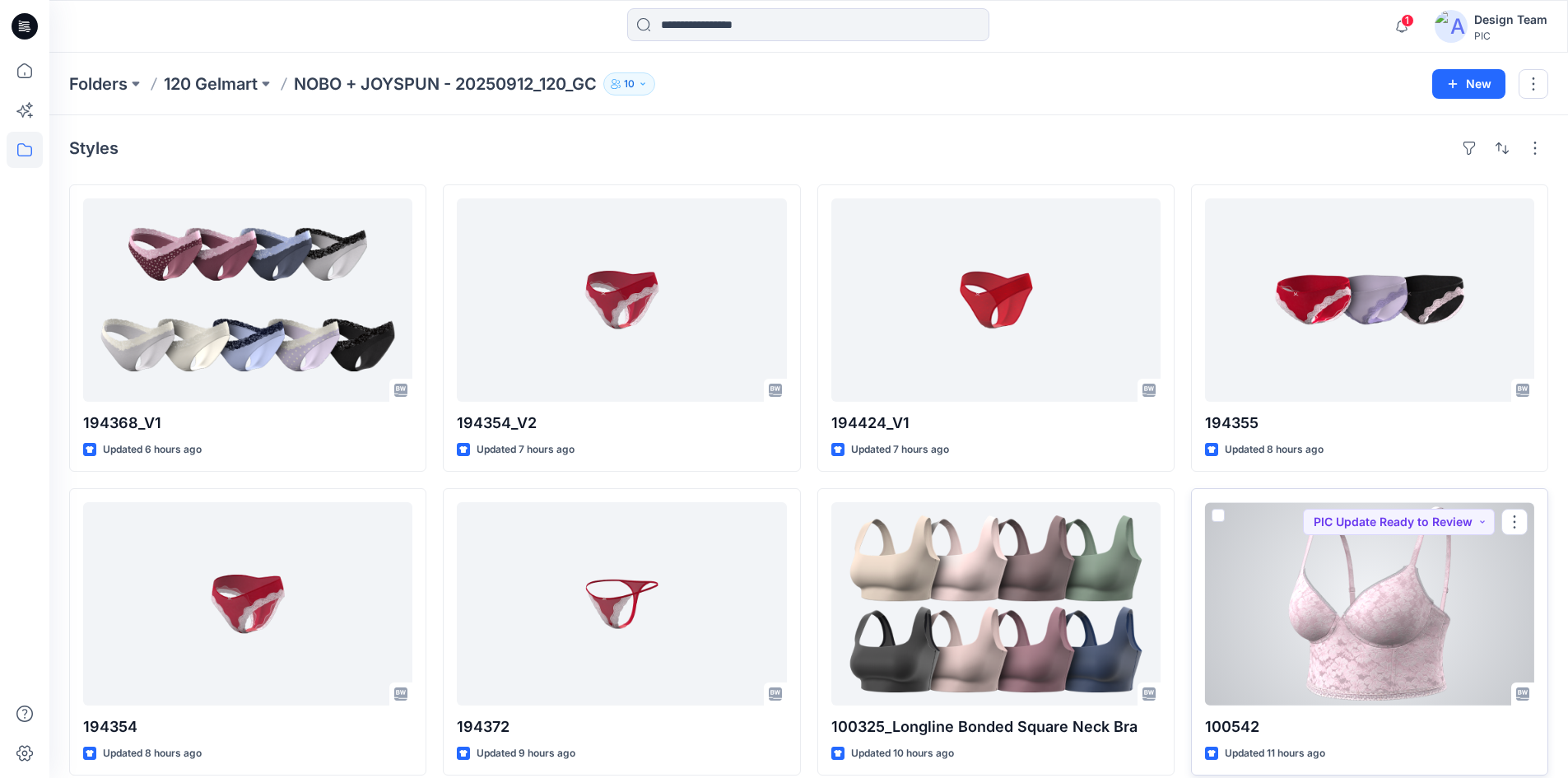
click at [1373, 604] on div at bounding box center [1369, 604] width 330 height 203
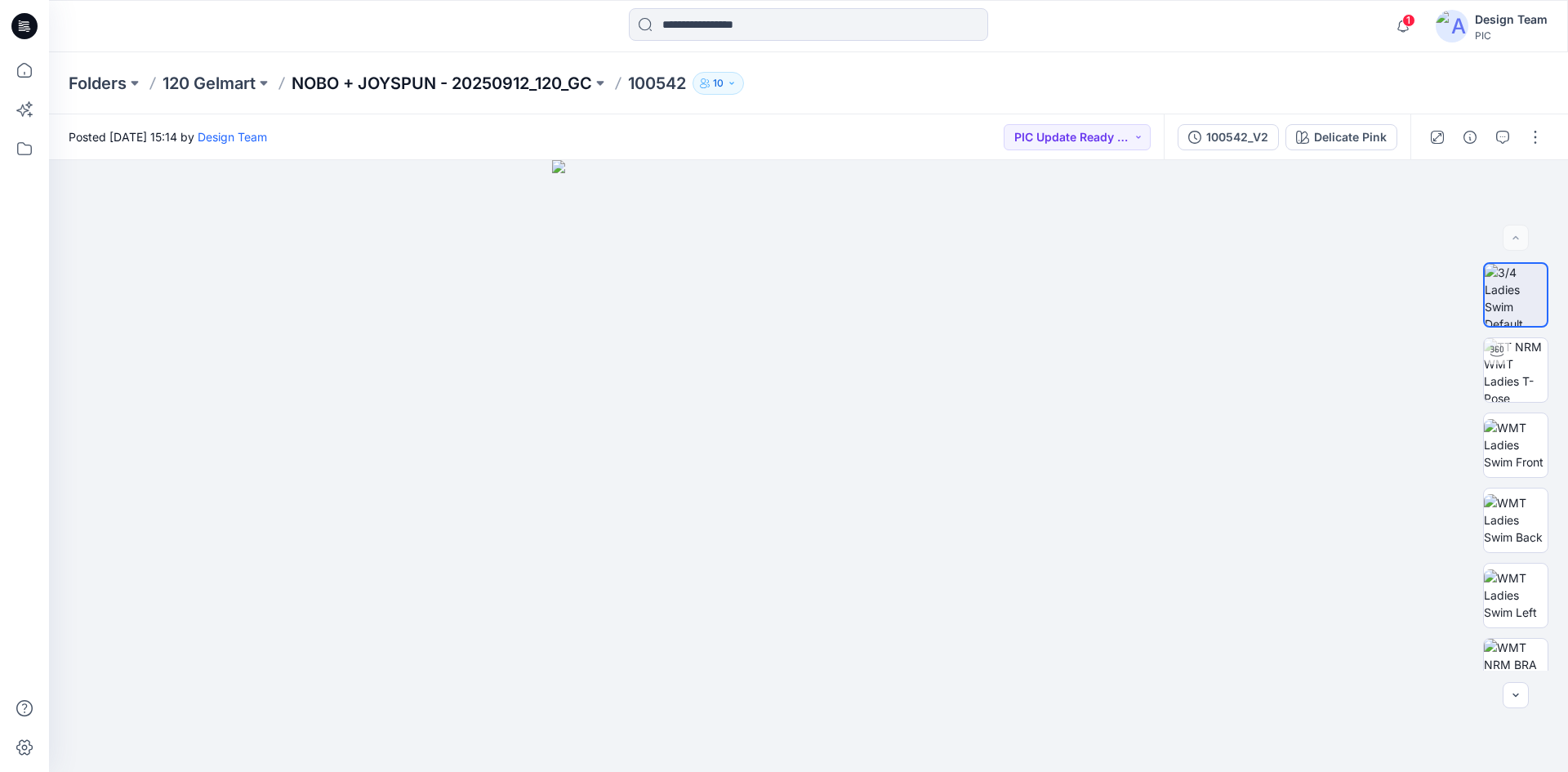
click at [504, 83] on p "NOBO + JOYSPUN - 20250912_120_GC" at bounding box center [442, 82] width 301 height 23
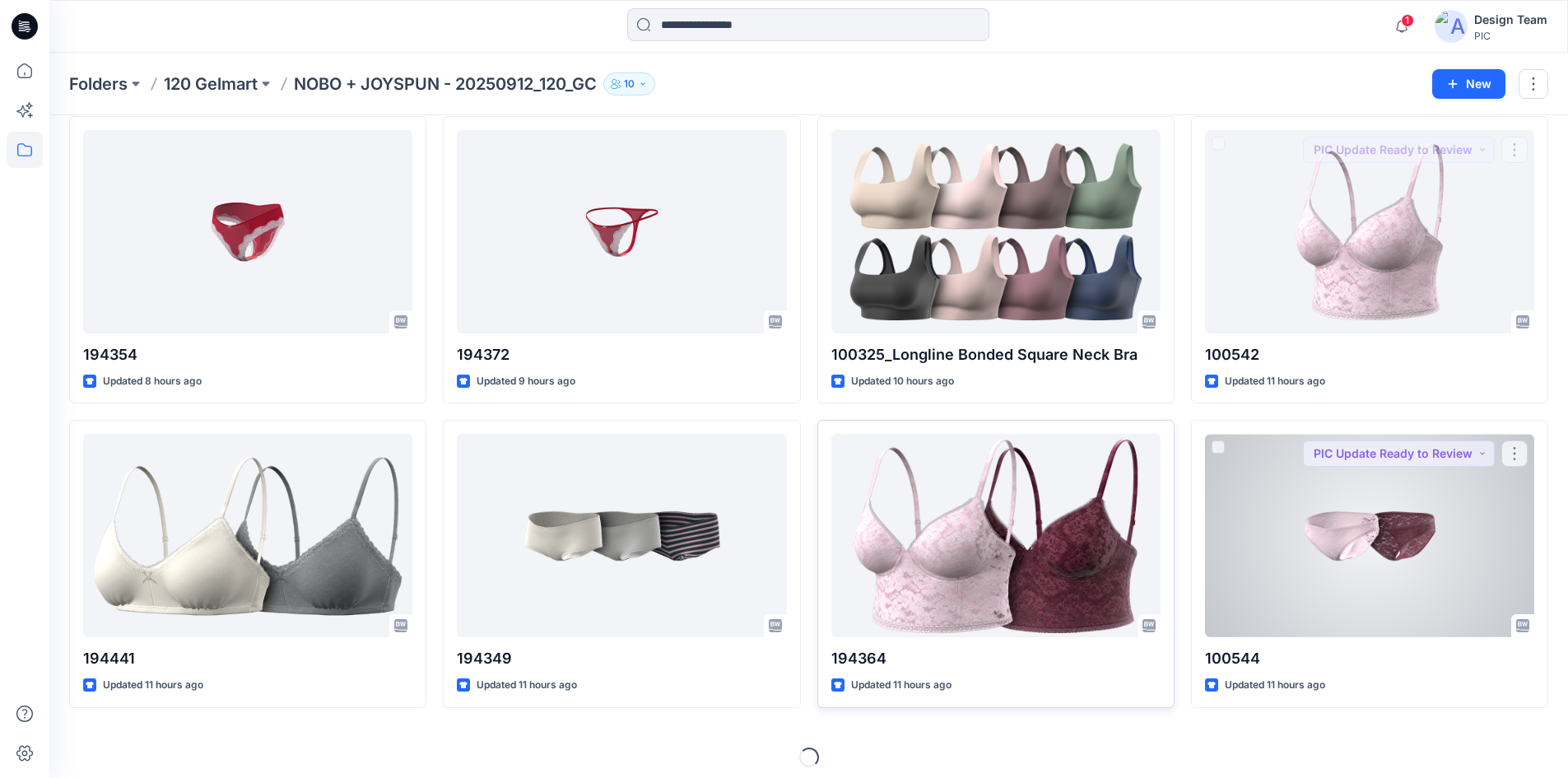
scroll to position [381, 0]
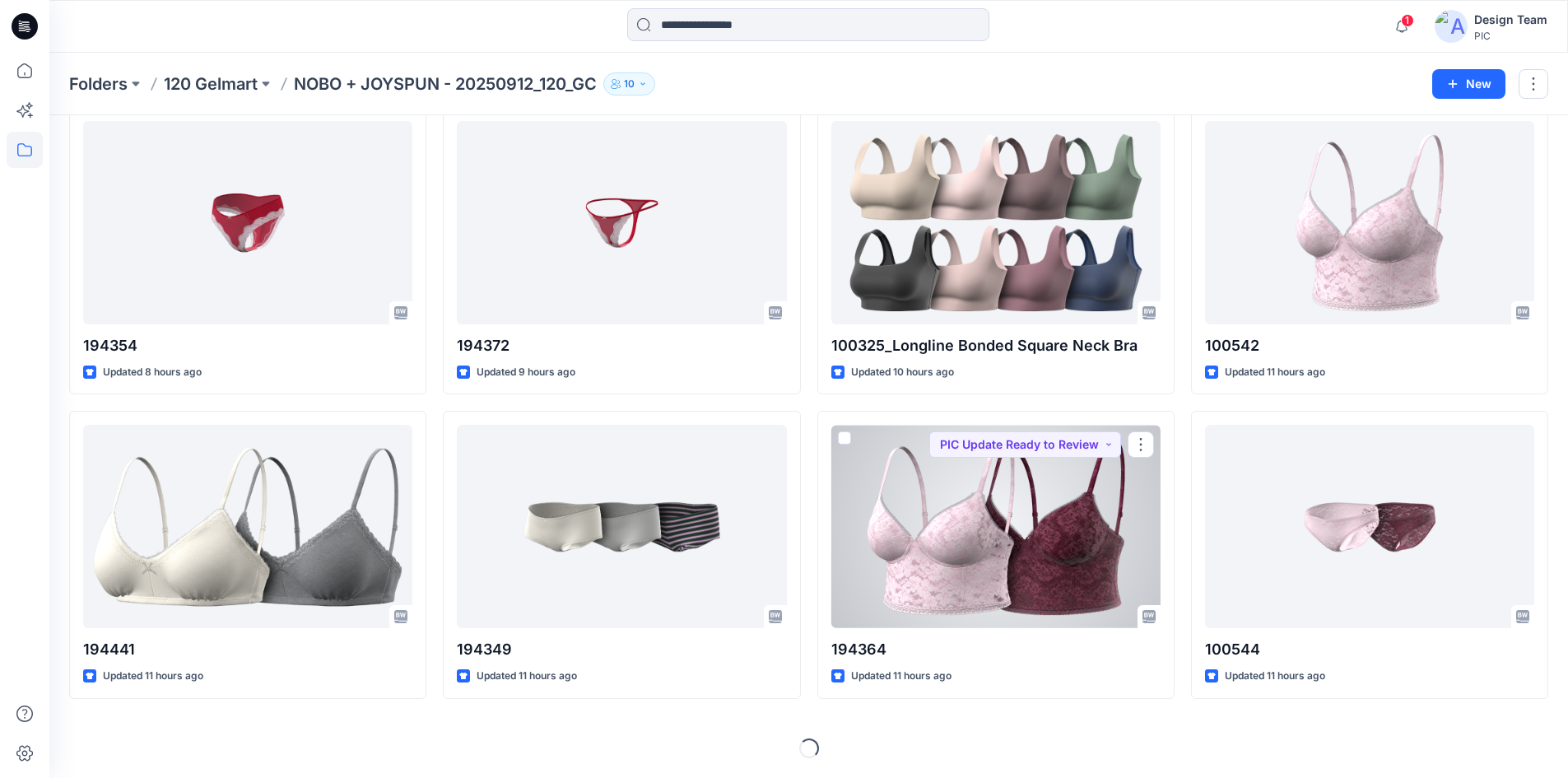
click at [1028, 516] on div at bounding box center [995, 526] width 330 height 203
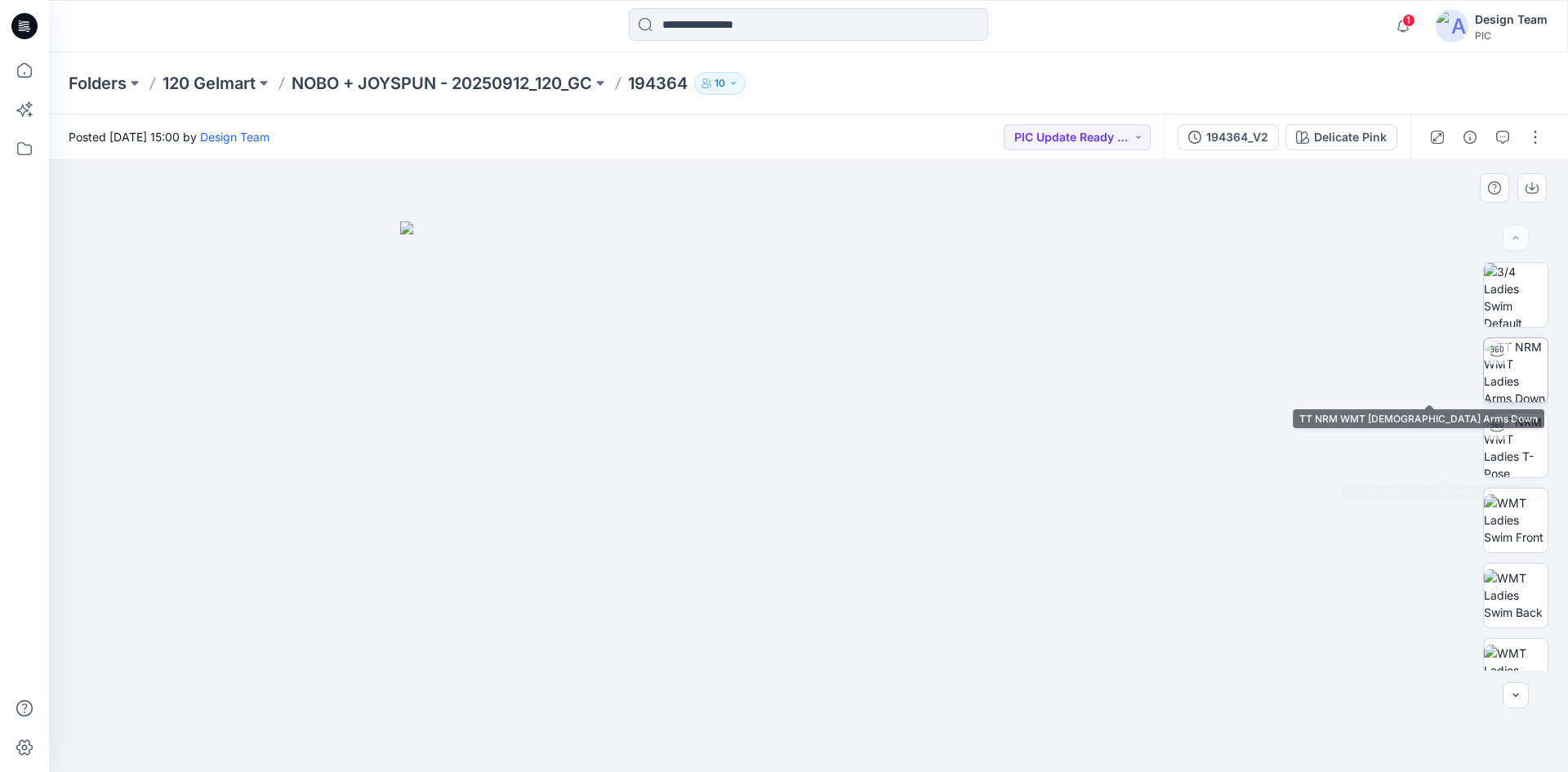
click at [1518, 373] on img at bounding box center [1516, 370] width 64 height 64
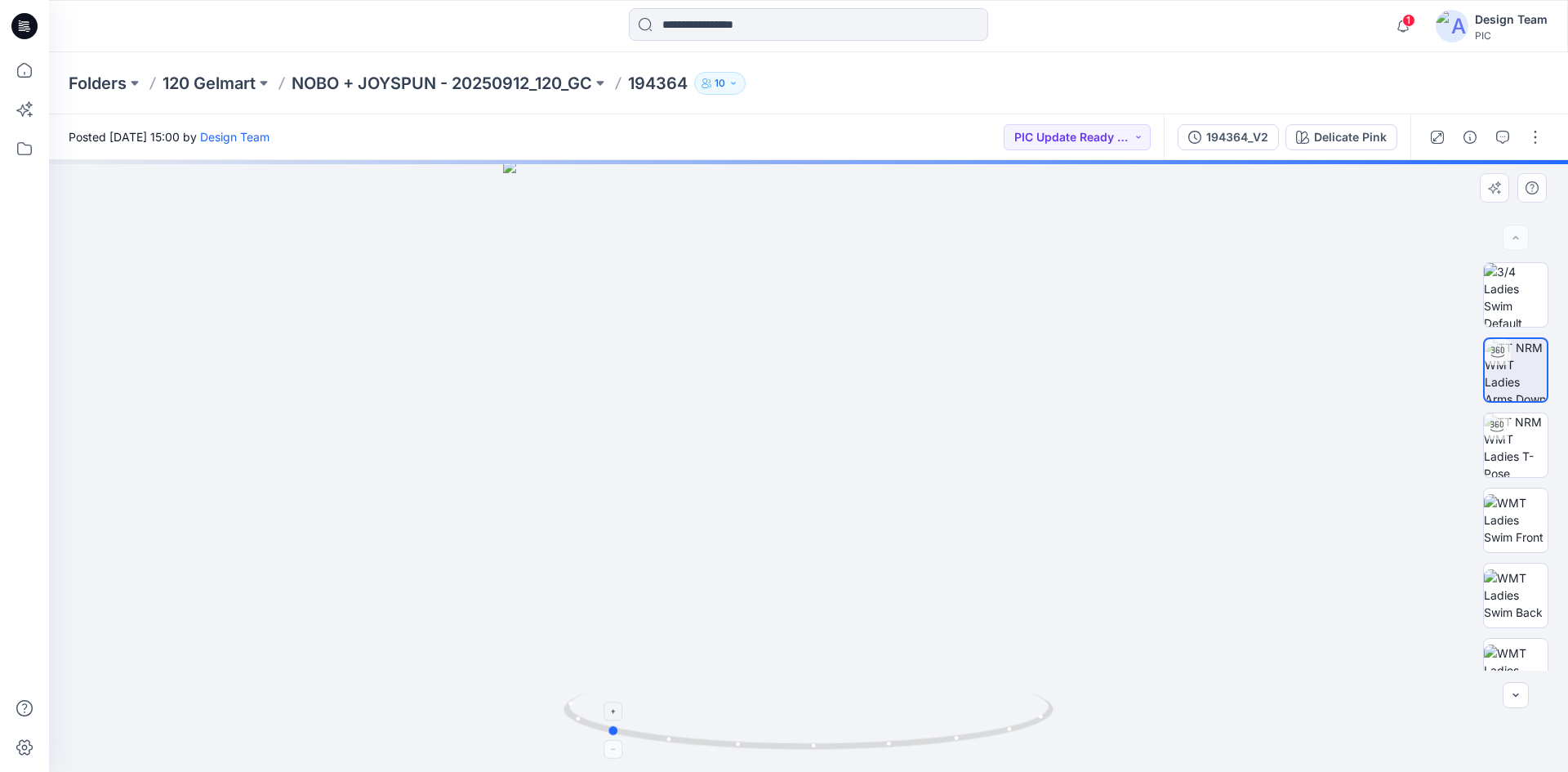
drag, startPoint x: 976, startPoint y: 738, endPoint x: 774, endPoint y: 739, distance: 202.0
click at [774, 739] on icon at bounding box center [810, 723] width 494 height 61
click at [1502, 596] on img at bounding box center [1516, 595] width 64 height 51
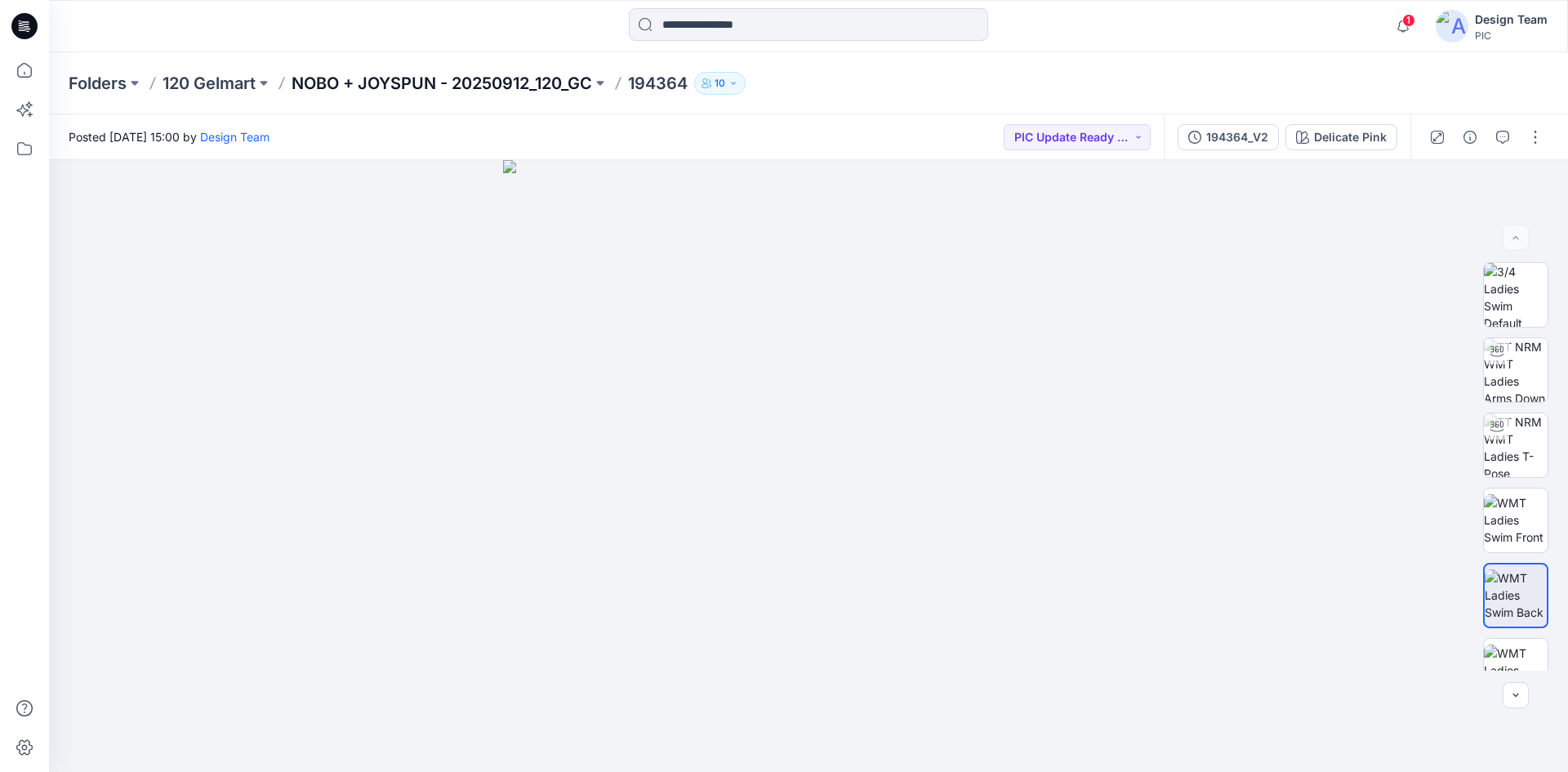
click at [491, 78] on p "NOBO + JOYSPUN - 20250912_120_GC" at bounding box center [442, 82] width 301 height 23
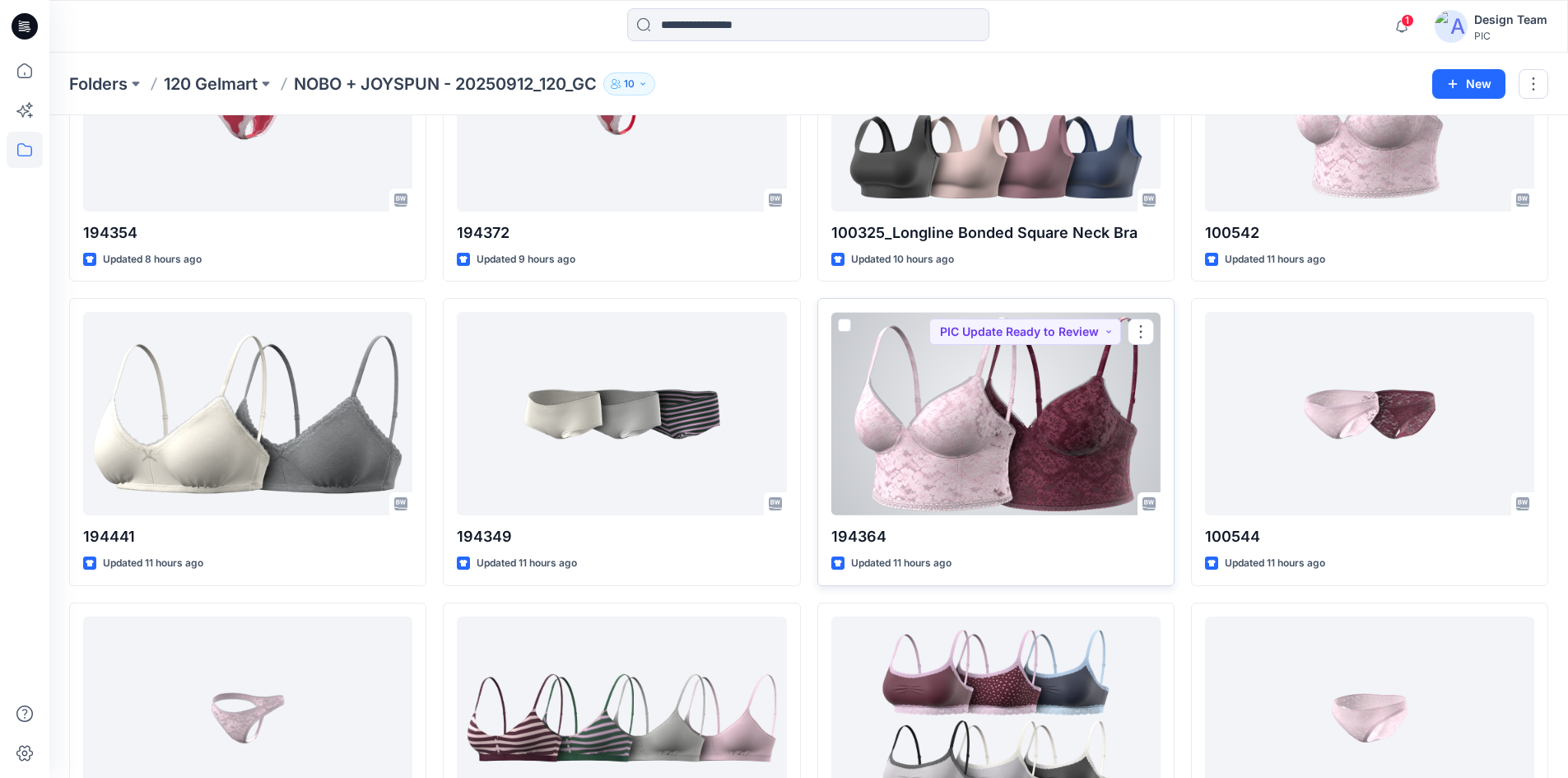
scroll to position [412, 0]
